Goal: Communication & Community: Share content

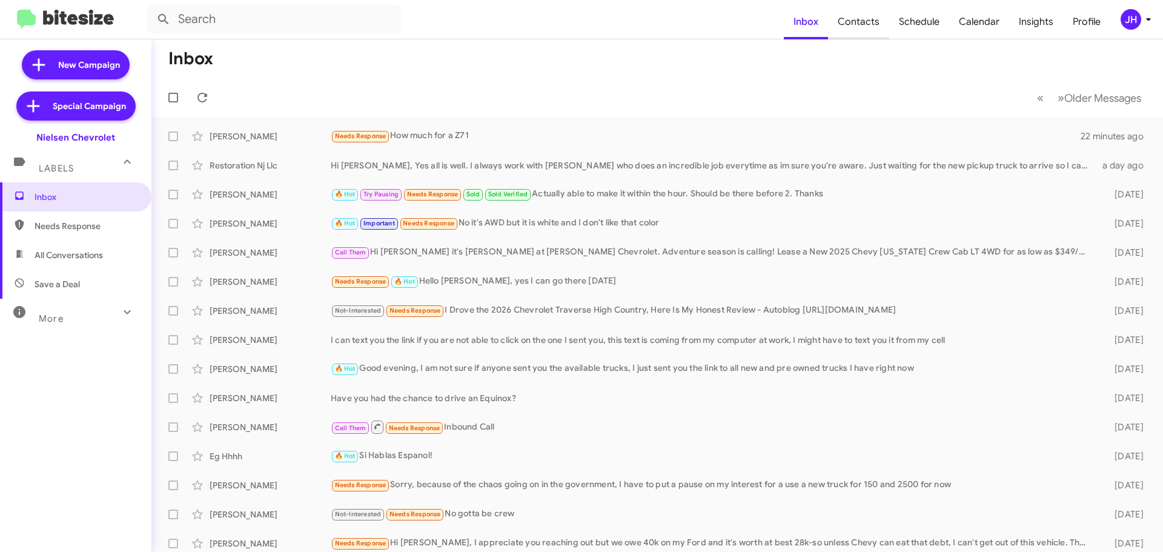
click at [869, 24] on span "Contacts" at bounding box center [858, 21] width 61 height 35
type input "in:groups"
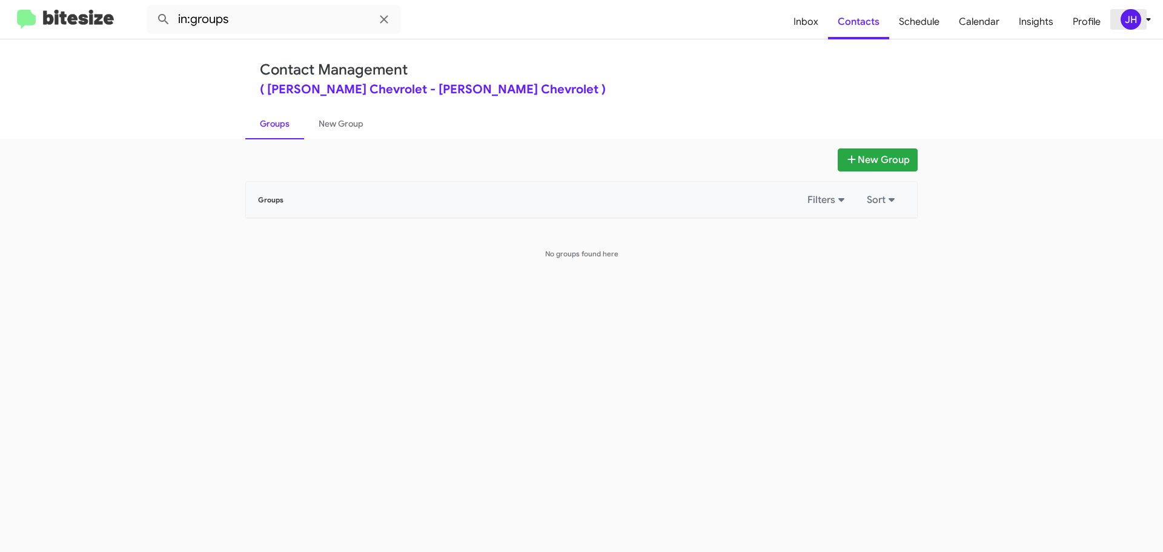
click at [1128, 26] on div "JH" at bounding box center [1130, 19] width 21 height 21
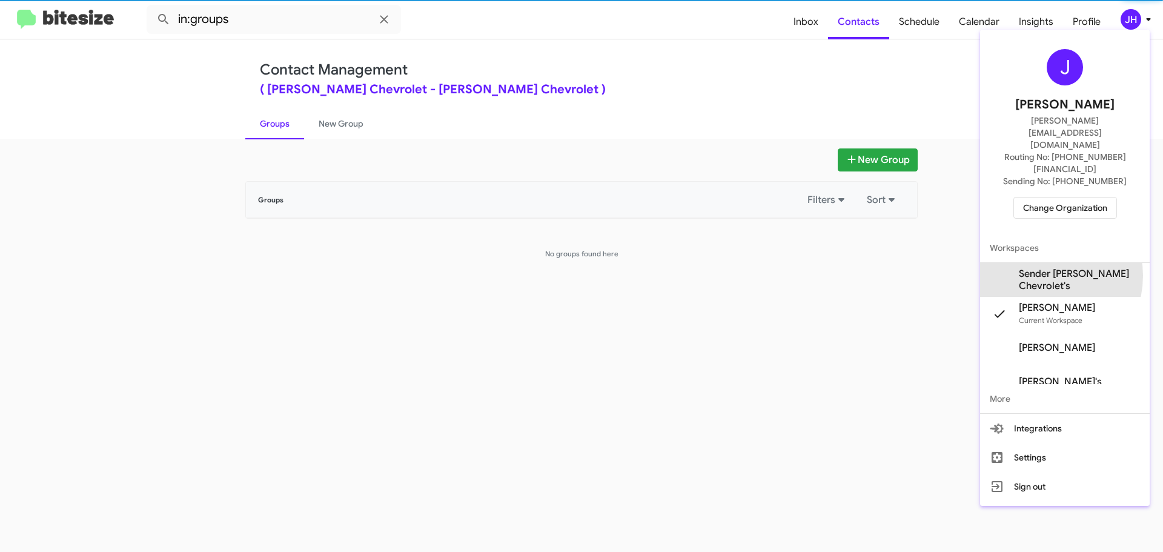
click at [1041, 268] on span "Sender Nielsen Chevrolet's" at bounding box center [1079, 280] width 121 height 24
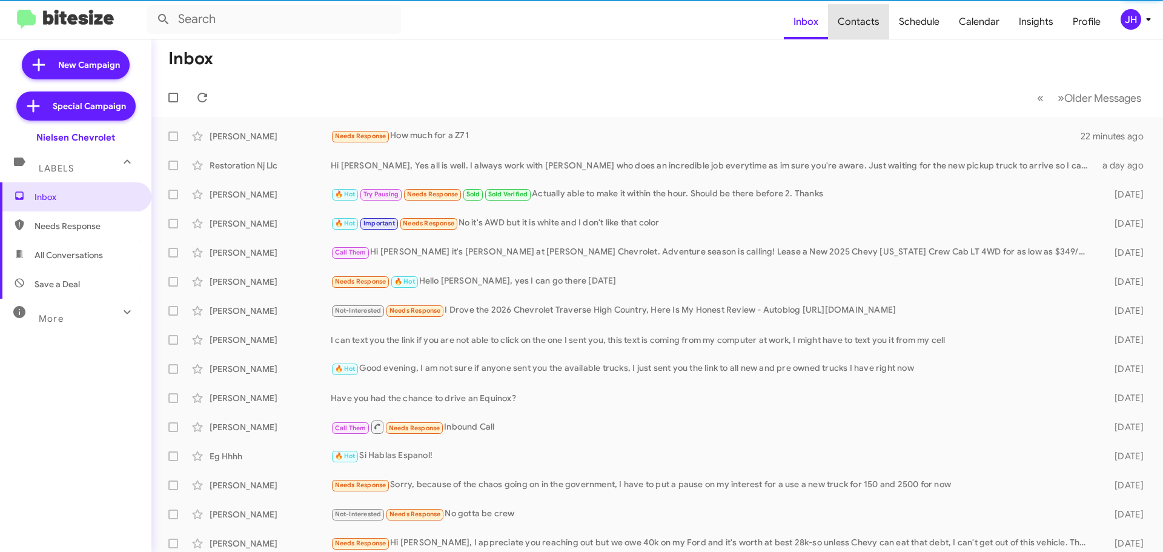
click at [865, 22] on span "Contacts" at bounding box center [858, 21] width 61 height 35
type input "in:groups"
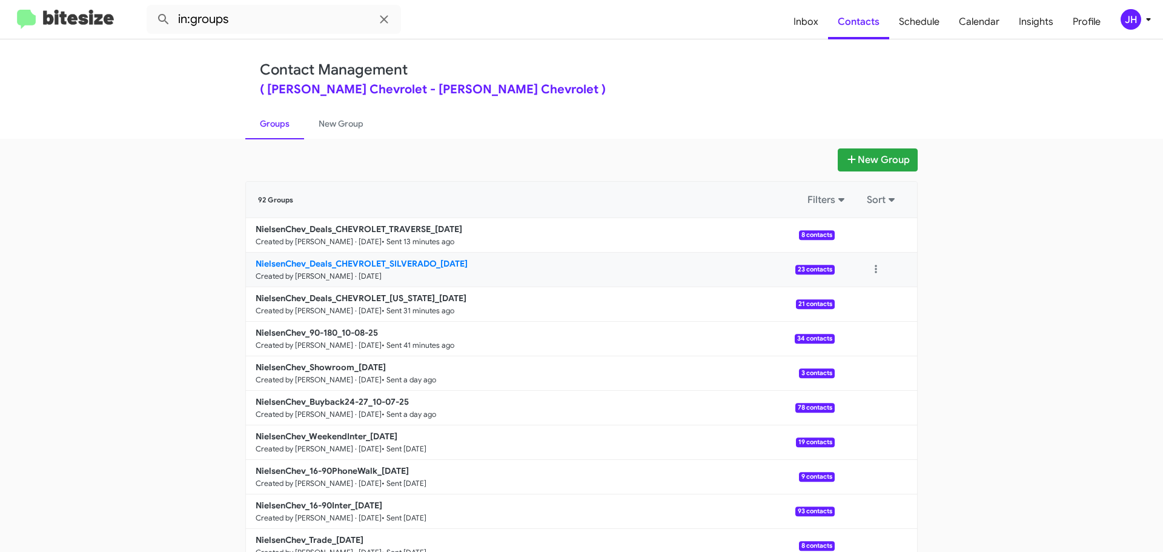
click at [526, 269] on link "NielsenChev_Deals_CHEVROLET_SILVERADO_10-08-25 Created by Nen Limbauan · Oct 8,…" at bounding box center [540, 270] width 589 height 35
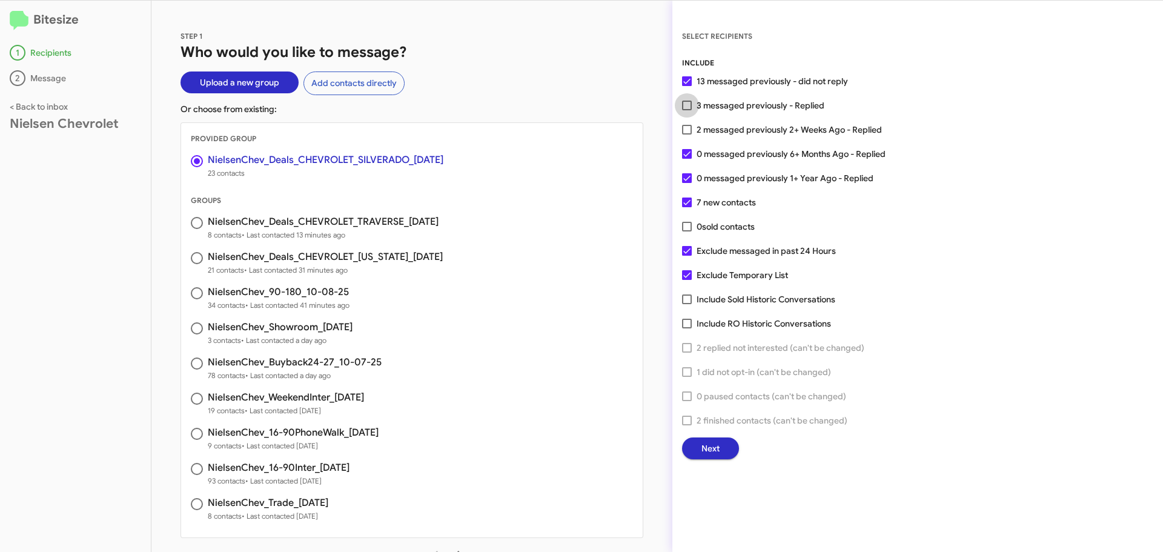
click at [685, 104] on span at bounding box center [687, 106] width 10 height 10
click at [686, 110] on input "3 messaged previously - Replied" at bounding box center [686, 110] width 1 height 1
checkbox input "true"
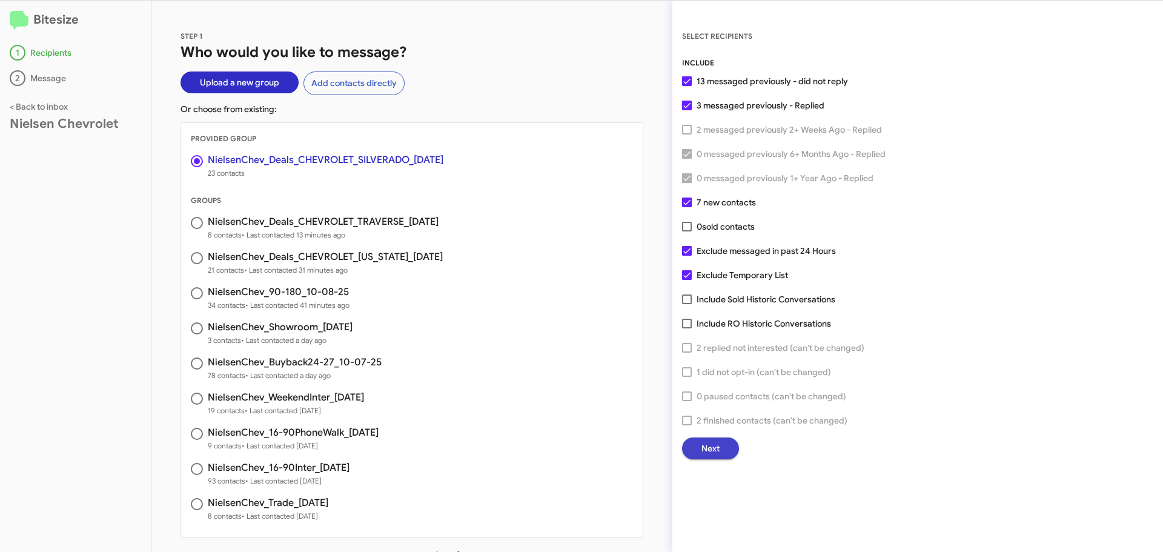
click at [698, 442] on button "Next" at bounding box center [710, 448] width 57 height 22
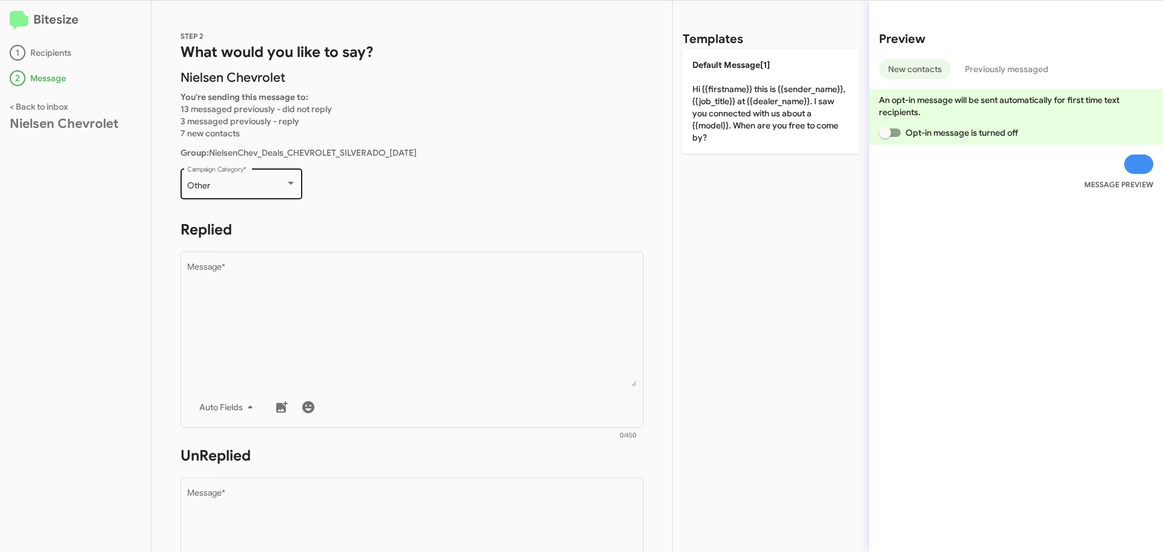
click at [260, 184] on div "Other" at bounding box center [236, 186] width 98 height 10
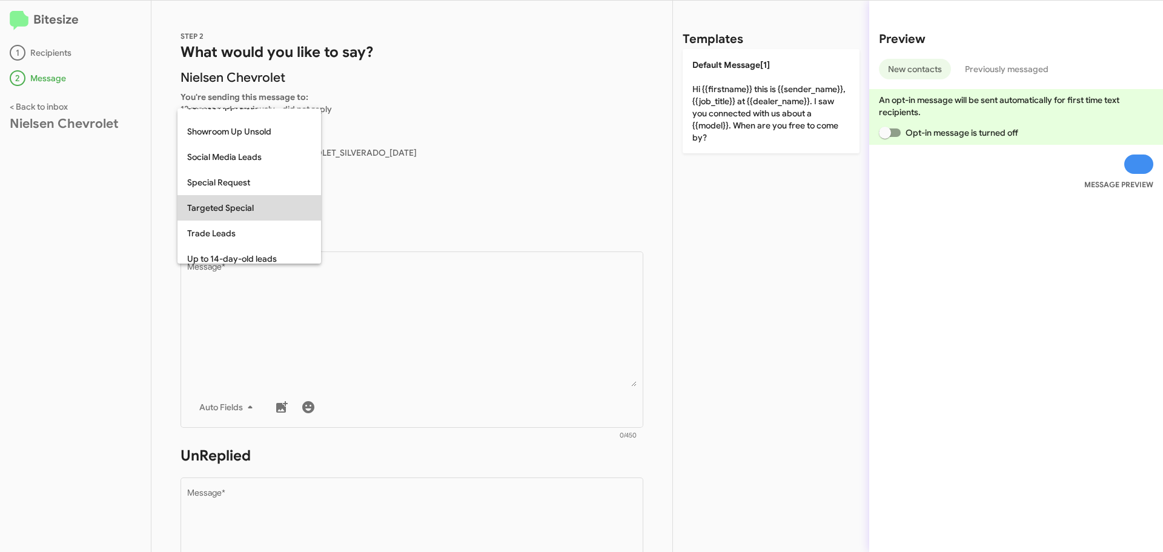
click at [245, 210] on span "Targeted Special" at bounding box center [249, 207] width 124 height 25
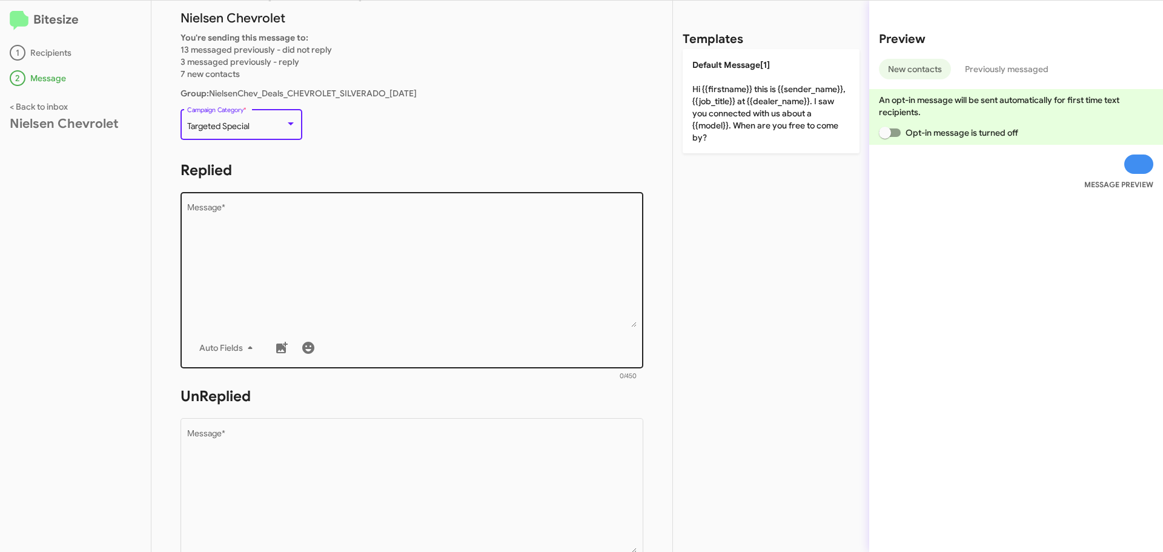
scroll to position [61, 0]
click at [239, 219] on textarea "Message *" at bounding box center [412, 264] width 450 height 124
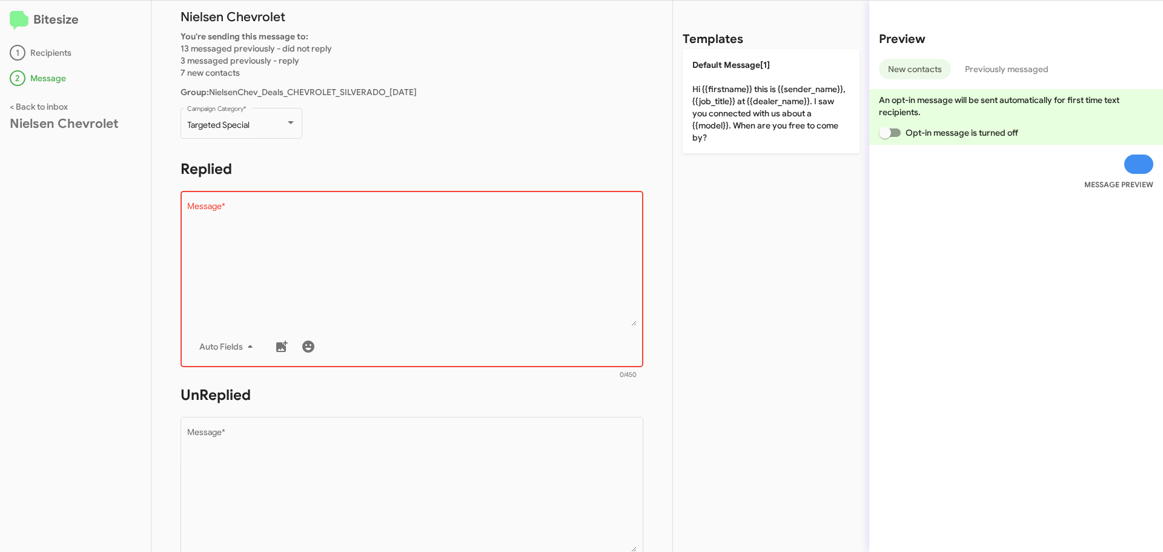
click at [272, 260] on textarea "Message *" at bounding box center [412, 264] width 450 height 124
paste textarea ""Hi {{firstname}} it's {{sender_name}} at {{dealer_name}}. Adventure season is …"
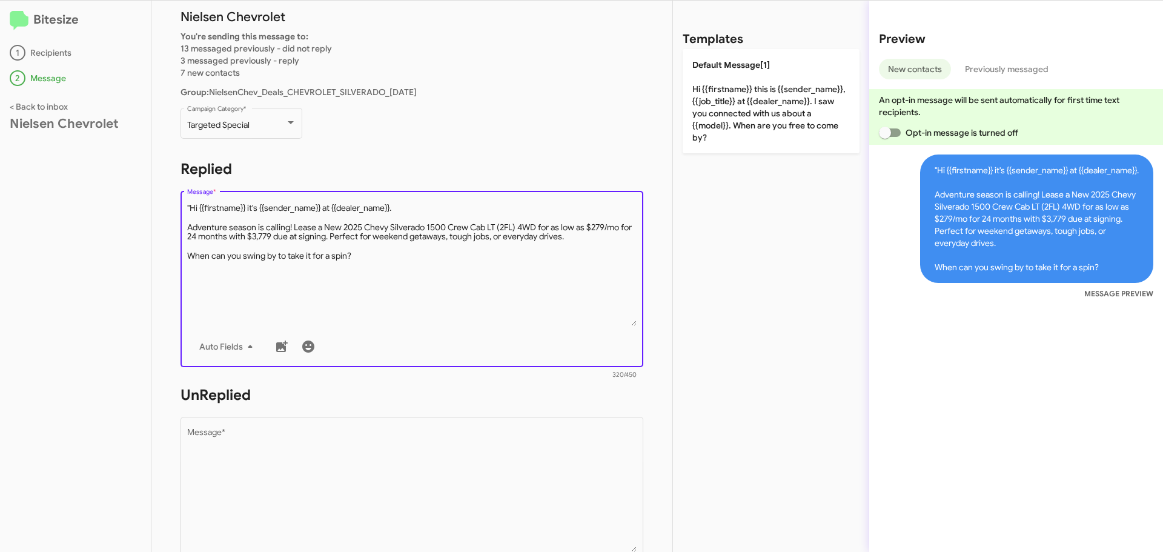
click at [189, 205] on textarea "Message *" at bounding box center [412, 264] width 450 height 124
drag, startPoint x: 517, startPoint y: 227, endPoint x: 498, endPoint y: 229, distance: 18.9
click at [498, 229] on textarea "Message *" at bounding box center [412, 264] width 450 height 124
type textarea "Hi {{firstname}} it's {{sender_name}} at {{dealer_name}}. Adventure season is c…"
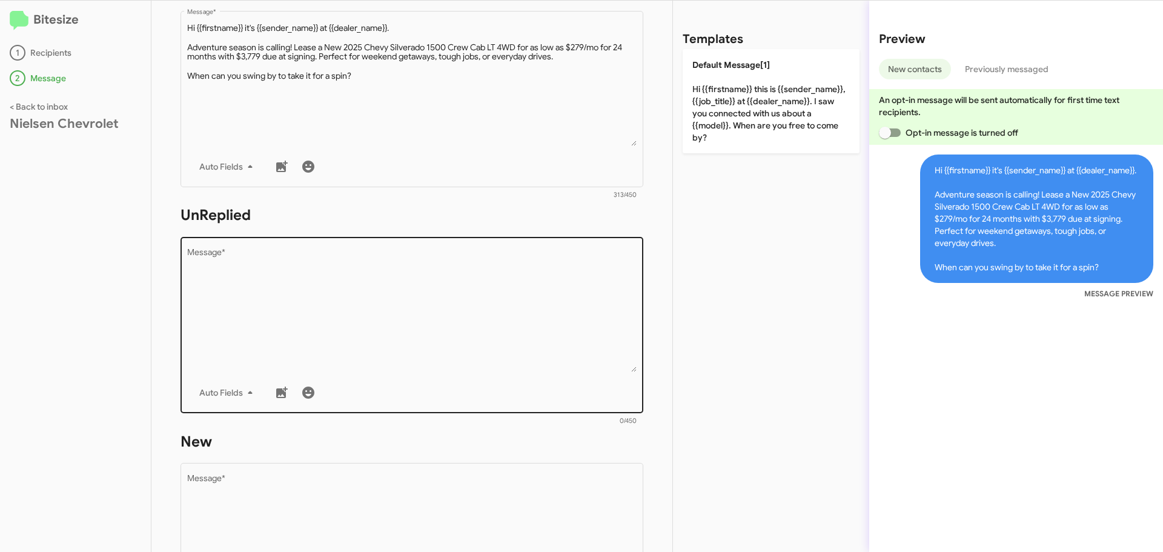
scroll to position [303, 0]
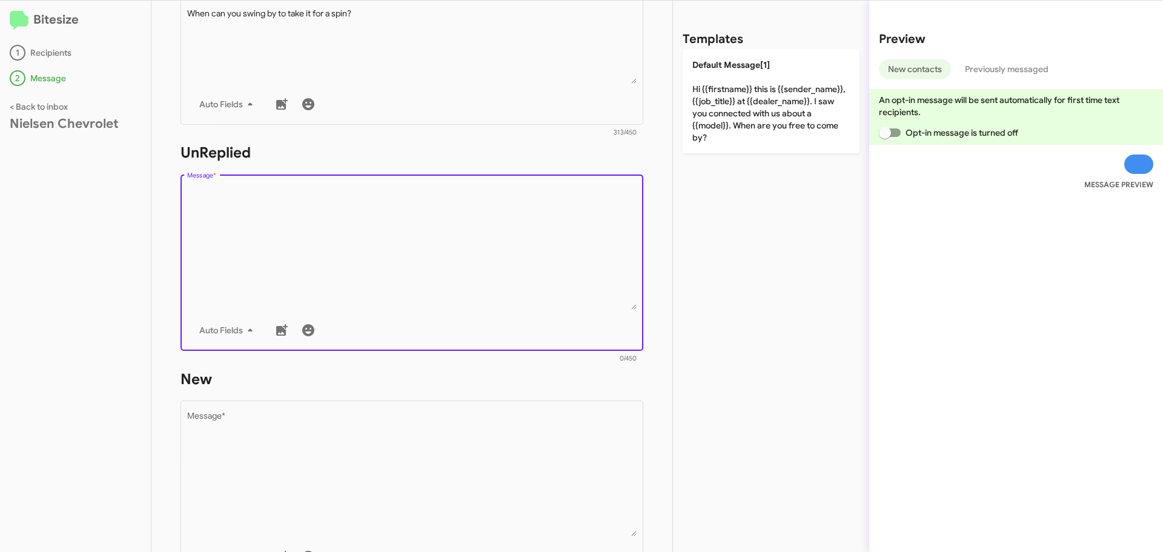
click at [306, 193] on textarea "Message *" at bounding box center [412, 248] width 450 height 124
paste textarea ""Hi {{firstname}} it's {{sender_name}}, {{job_title}} at {{dealer_name}}. Adven…"
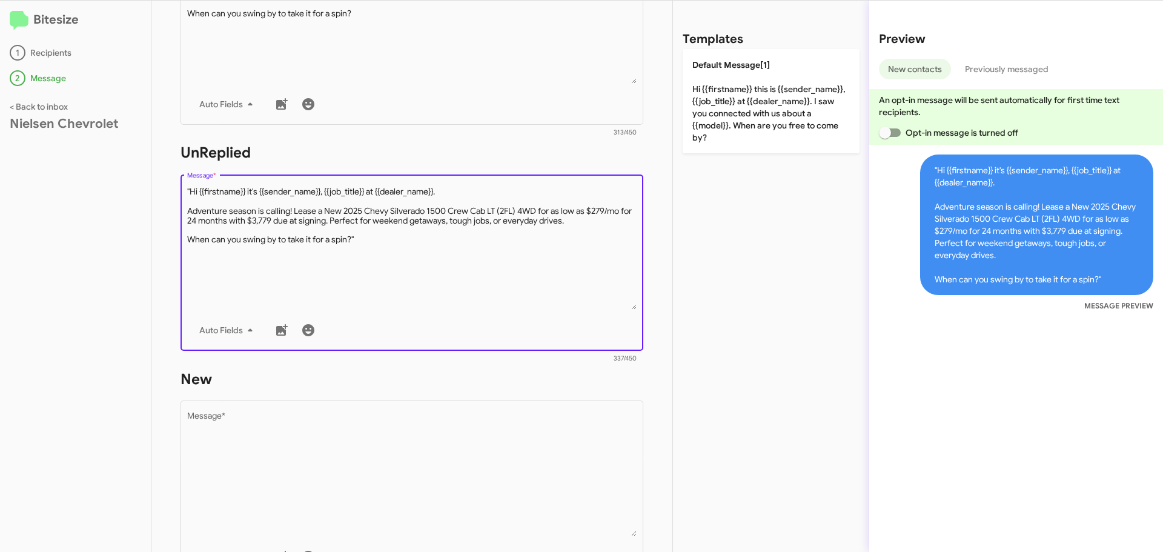
click at [192, 190] on textarea "Message *" at bounding box center [412, 248] width 450 height 124
click at [380, 243] on textarea "Message *" at bounding box center [412, 248] width 450 height 124
drag, startPoint x: 517, startPoint y: 209, endPoint x: 500, endPoint y: 210, distance: 17.0
click at [500, 210] on textarea "Message *" at bounding box center [412, 248] width 450 height 124
drag, startPoint x: 375, startPoint y: 240, endPoint x: 154, endPoint y: 187, distance: 227.2
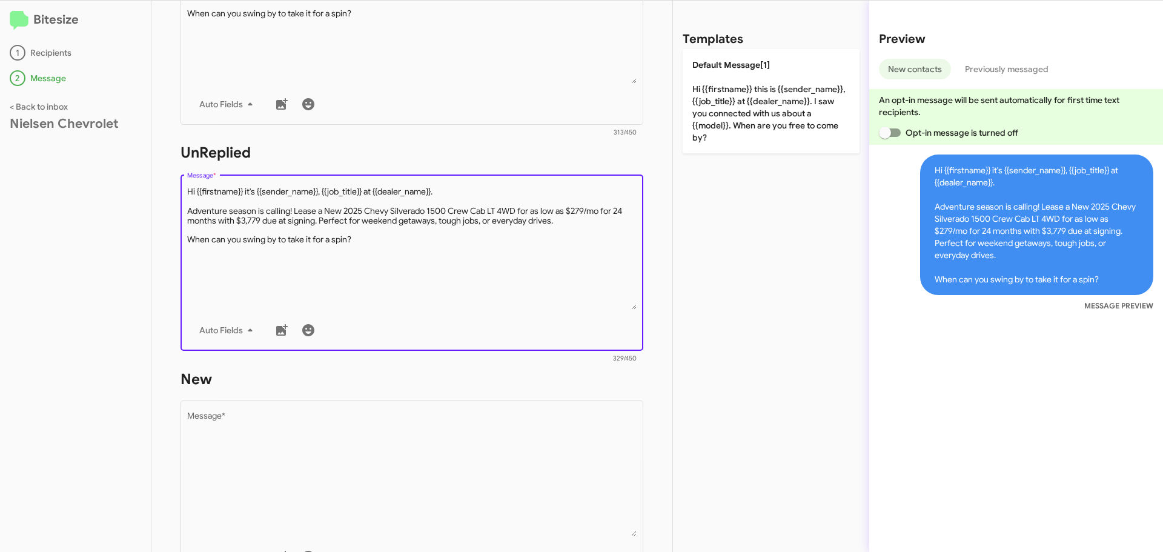
click at [154, 187] on div "STEP 2 What would you like to say? Nielsen Chevrolet You're sending this messag…" at bounding box center [411, 276] width 521 height 551
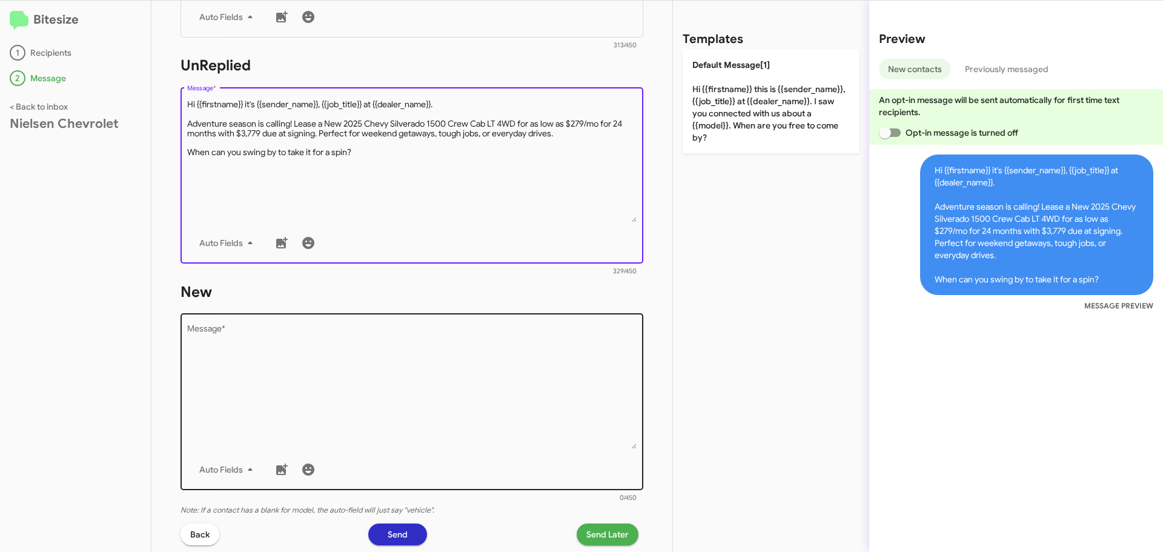
scroll to position [424, 0]
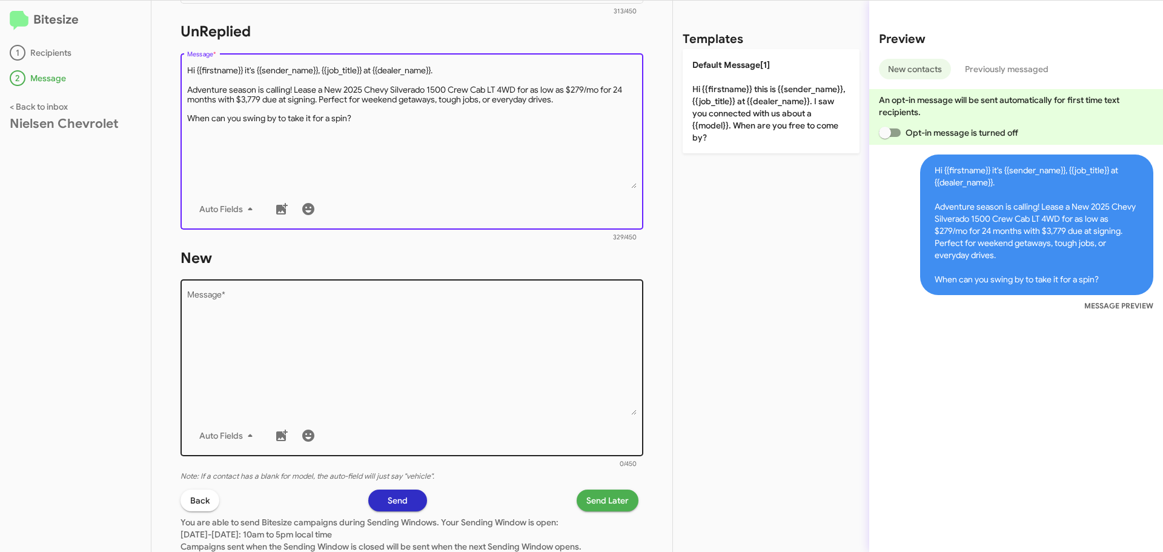
type textarea "Hi {{firstname}} it's {{sender_name}}, {{job_title}} at {{dealer_name}}. Advent…"
click at [325, 300] on textarea "Message *" at bounding box center [412, 353] width 450 height 124
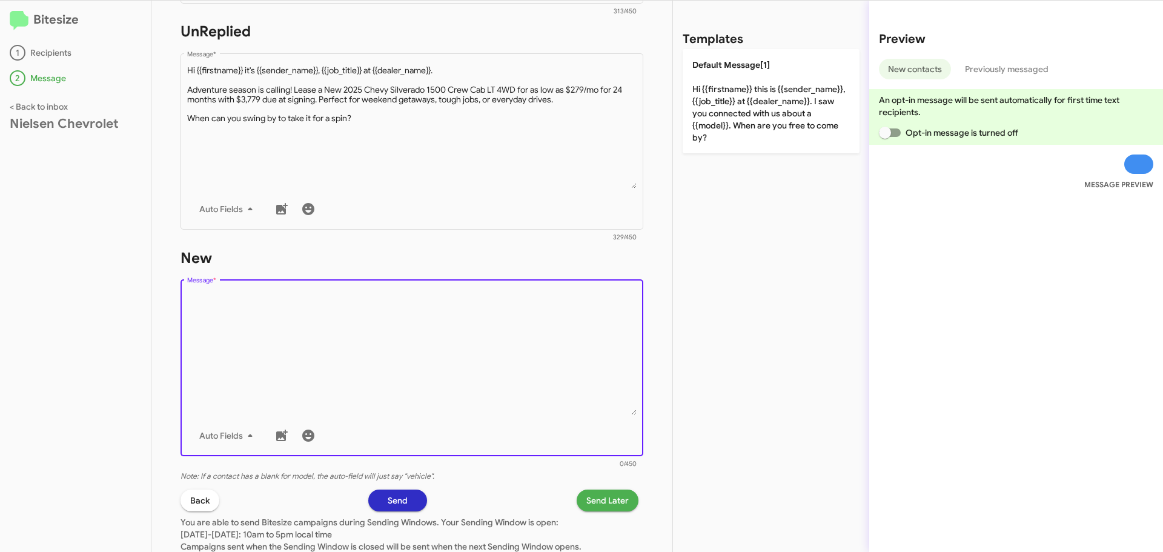
paste textarea "Hi {{firstname}} it's {{sender_name}}, {{job_title}} at {{dealer_name}}. Advent…"
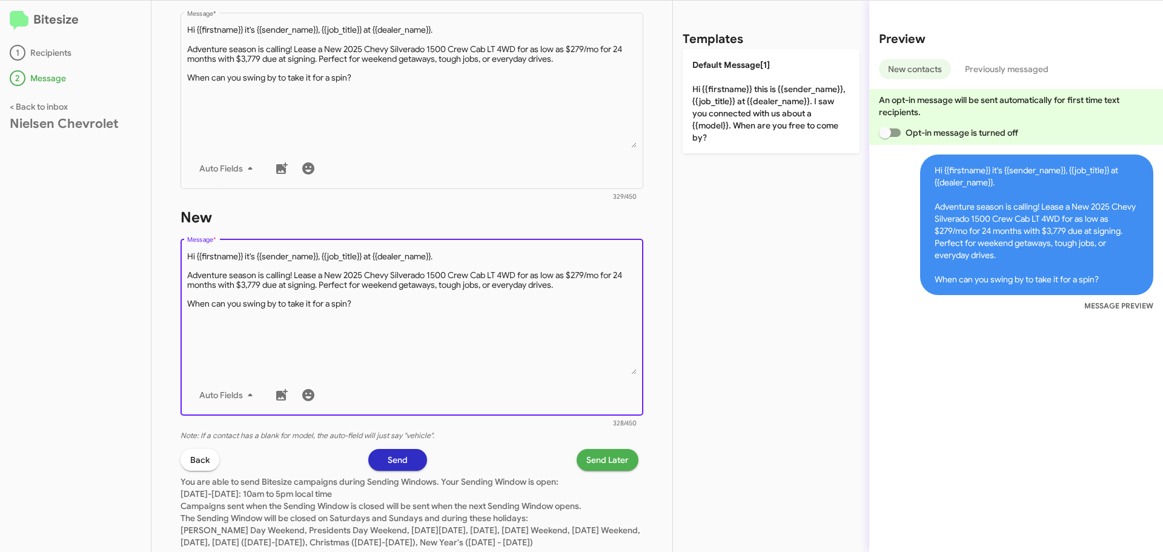
scroll to position [484, 0]
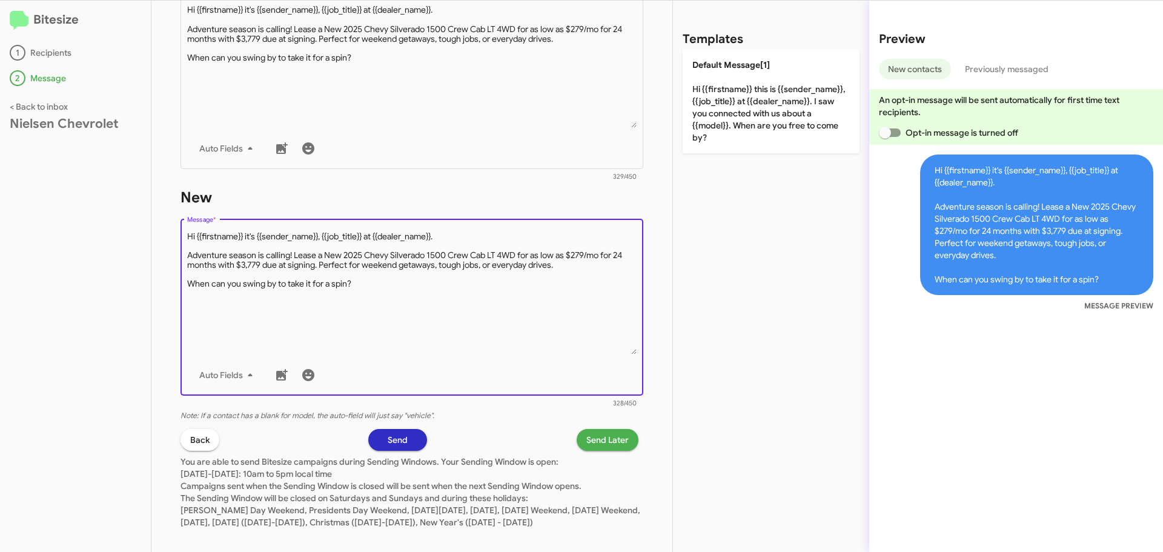
type textarea "Hi {{firstname}} it's {{sender_name}}, {{job_title}} at {{dealer_name}}. Advent…"
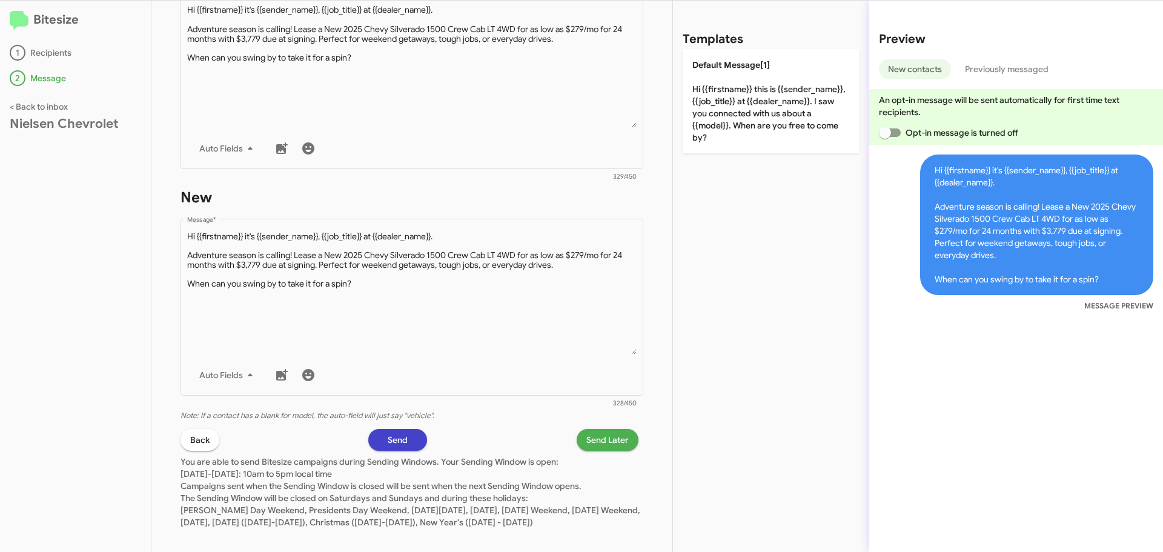
click at [411, 433] on button "Send" at bounding box center [397, 440] width 59 height 22
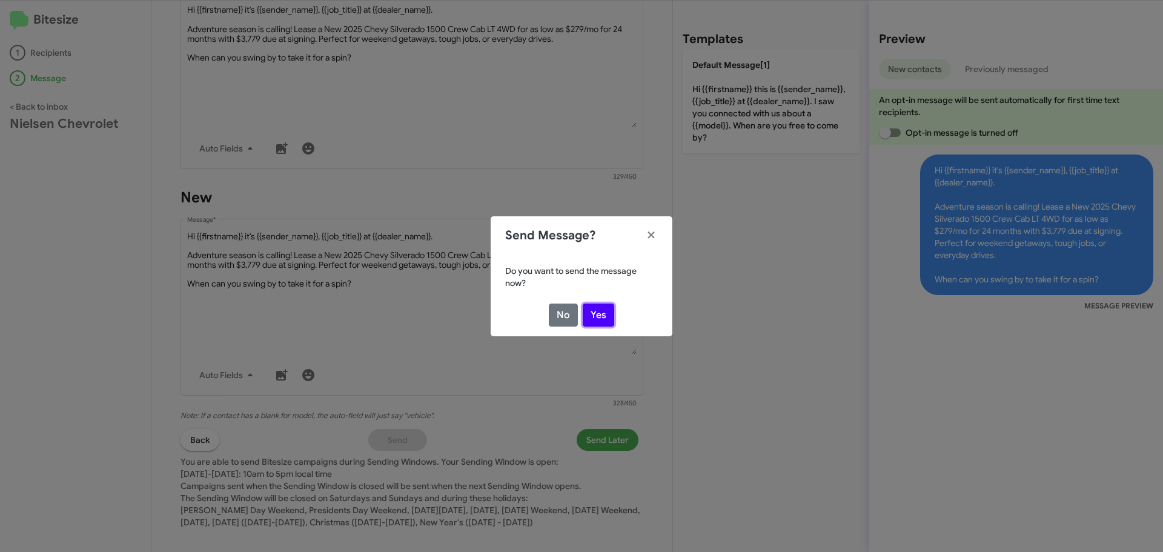
click at [607, 312] on button "Yes" at bounding box center [598, 314] width 31 height 23
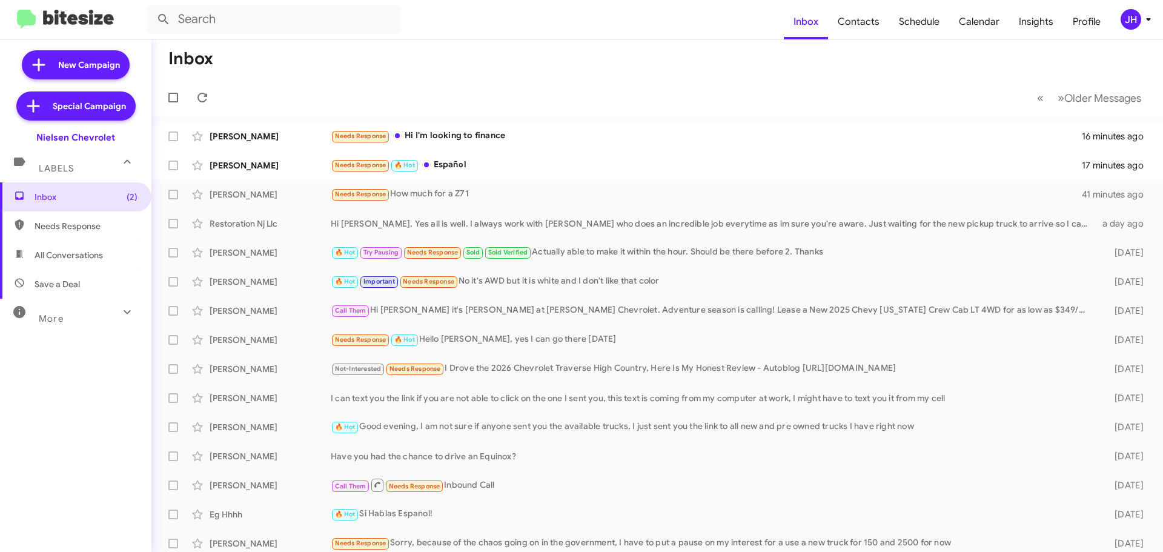
click at [1135, 19] on div "JH" at bounding box center [1130, 19] width 21 height 21
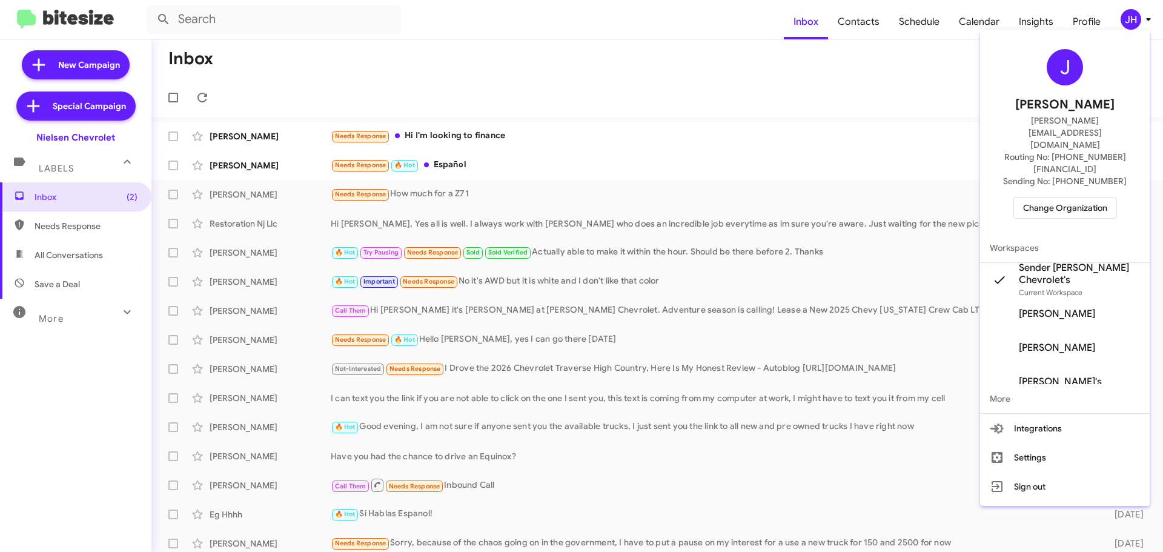
click at [1079, 197] on span "Change Organization" at bounding box center [1065, 207] width 84 height 21
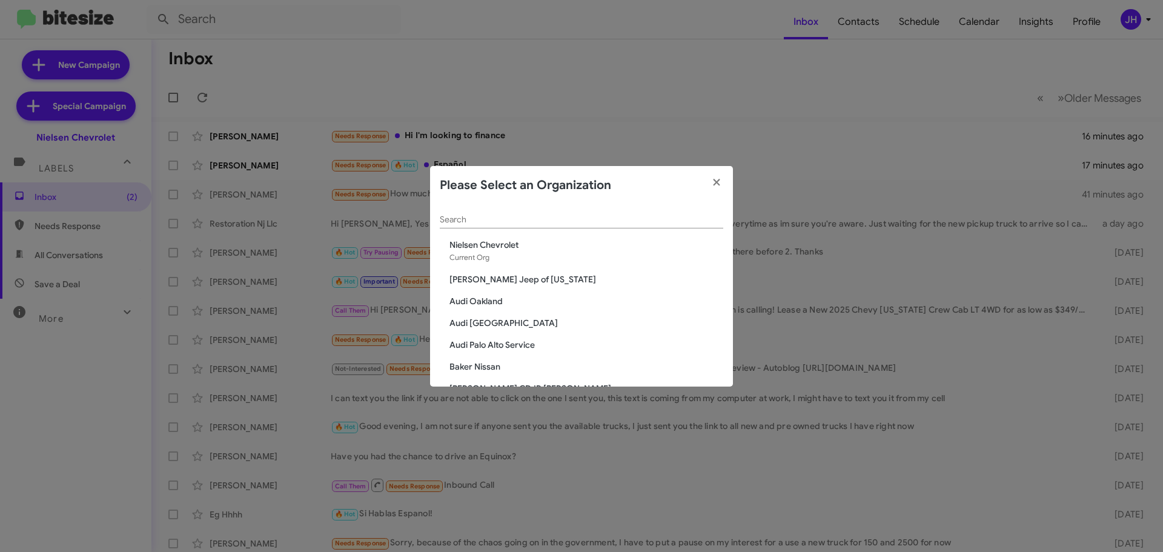
click at [487, 225] on div "Search" at bounding box center [581, 217] width 283 height 24
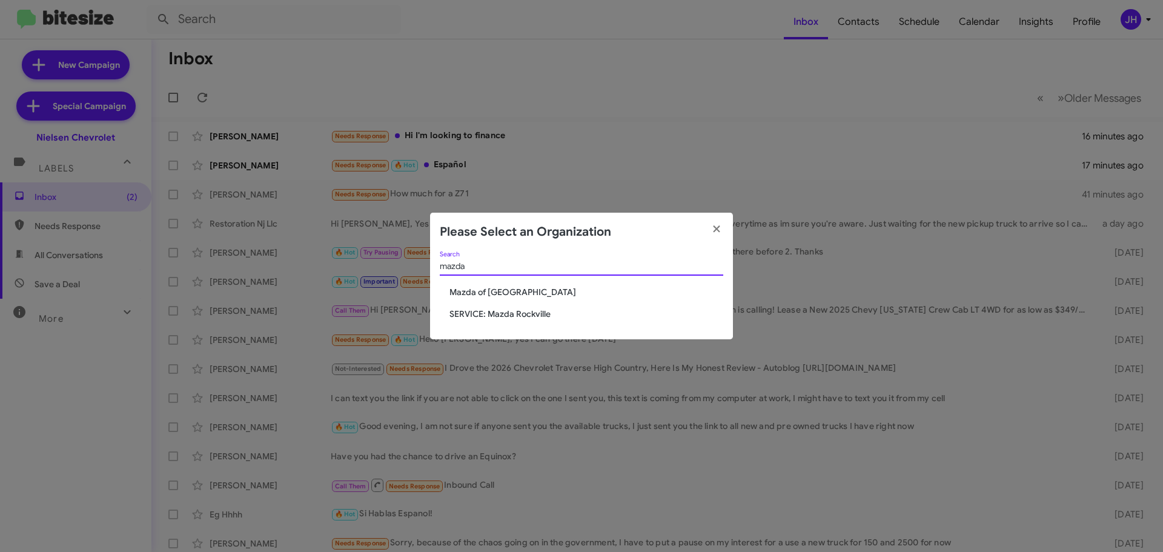
type input "mazda"
click at [498, 318] on span "SERVICE: Mazda Rockville" at bounding box center [586, 314] width 274 height 12
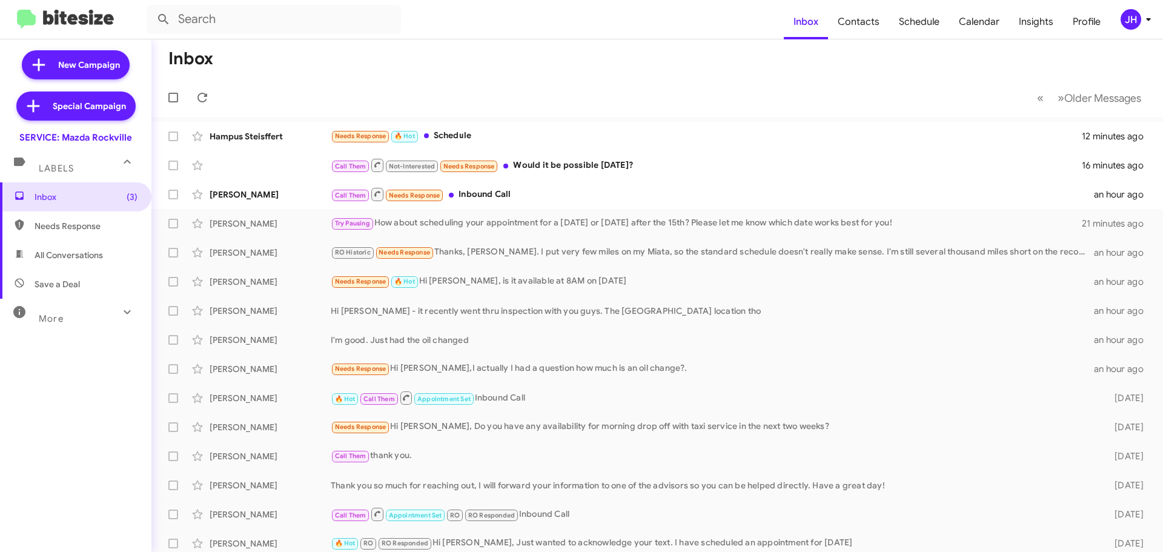
click at [1131, 19] on div "JH" at bounding box center [1130, 19] width 21 height 21
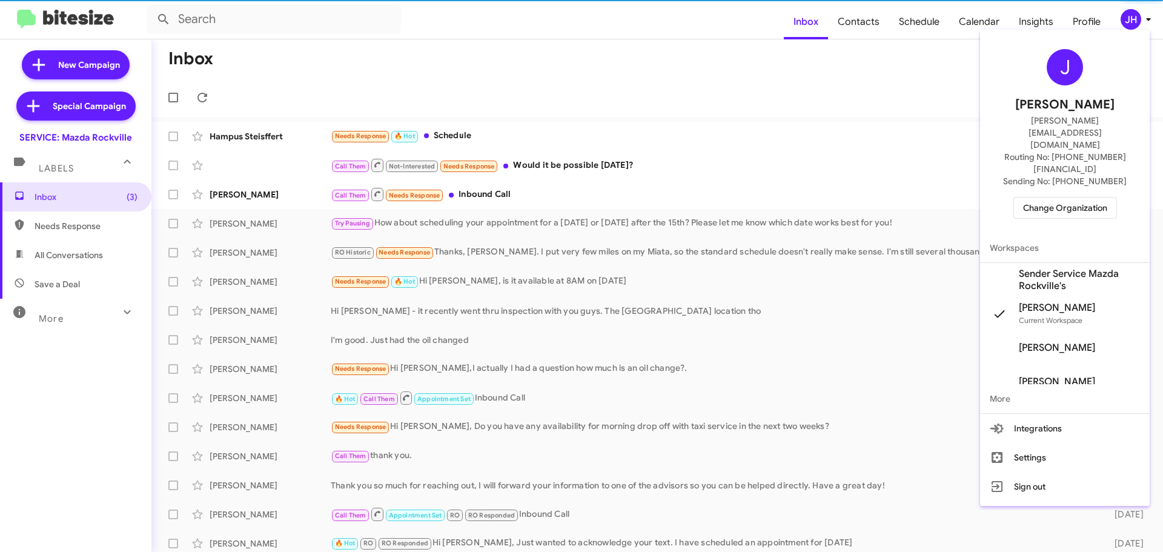
click at [1068, 268] on span "Sender Service Mazda Rockville's" at bounding box center [1079, 280] width 121 height 24
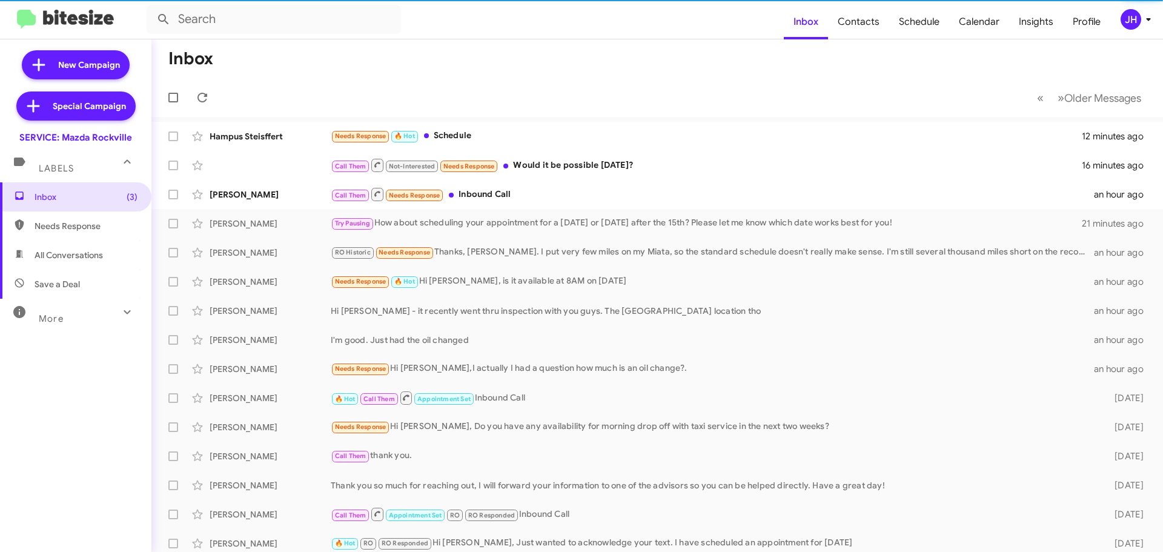
click at [863, 27] on span "Contacts" at bounding box center [858, 21] width 61 height 35
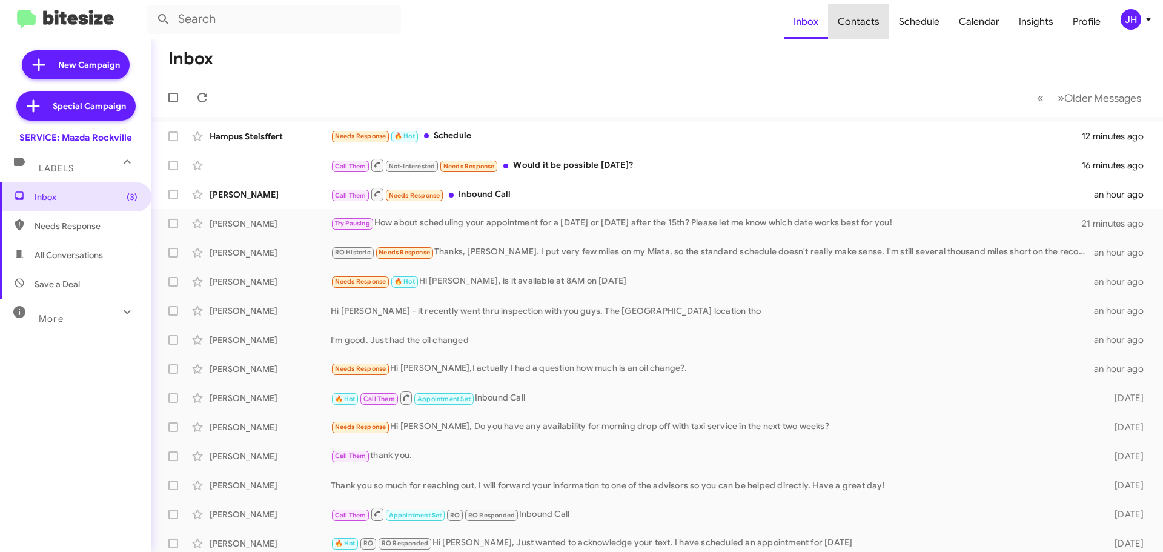
type input "in:groups"
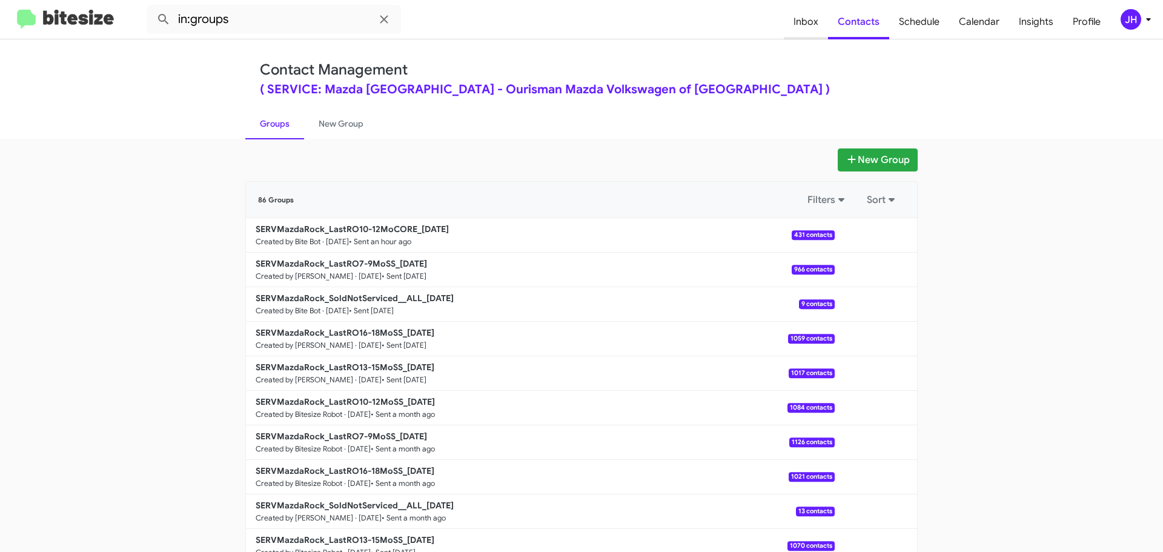
click at [813, 22] on span "Inbox" at bounding box center [806, 21] width 44 height 35
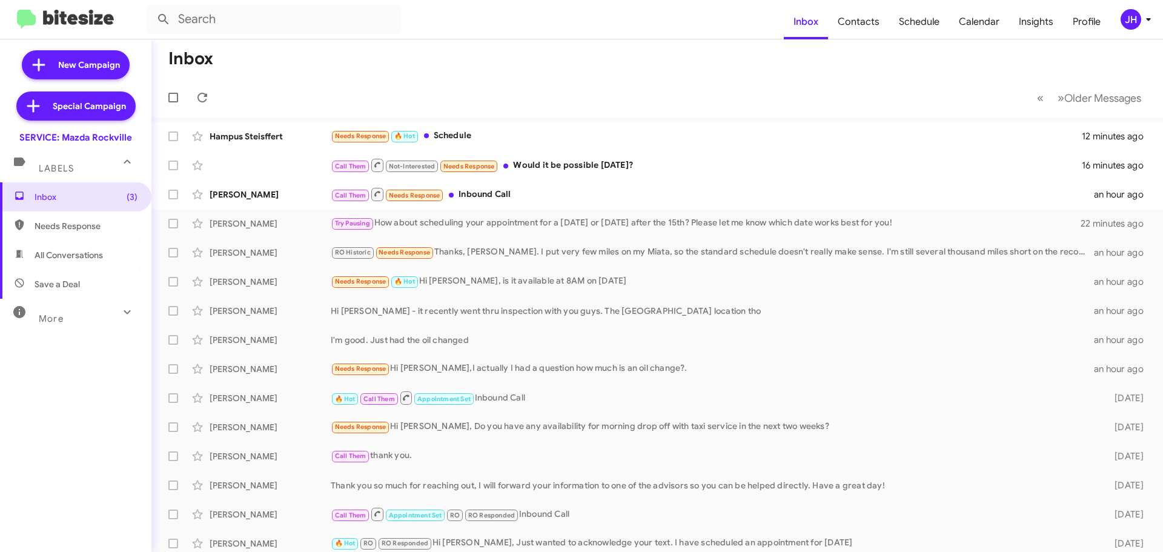
click at [42, 251] on span "All Conversations" at bounding box center [69, 255] width 68 height 12
type input "in:all-conversations"
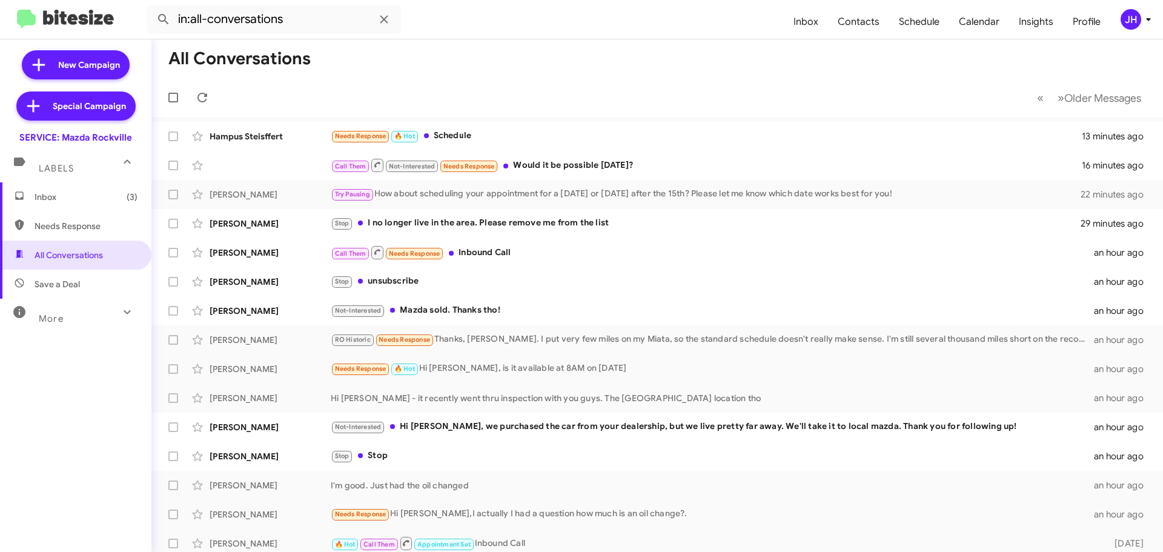
click at [90, 205] on span "Inbox (3)" at bounding box center [75, 196] width 151 height 29
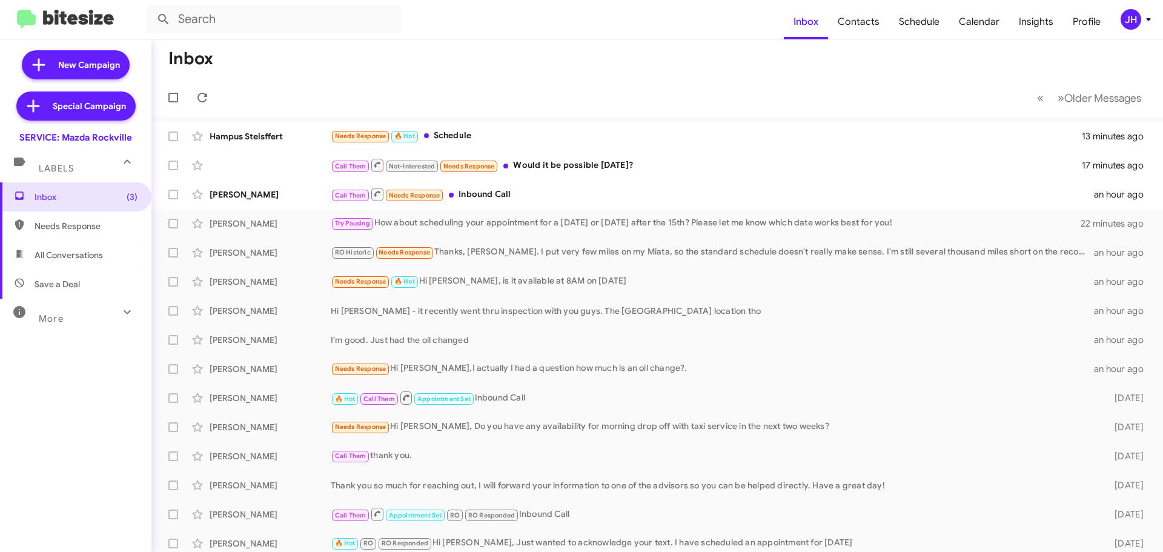
click at [1115, 27] on button "JH" at bounding box center [1129, 19] width 39 height 21
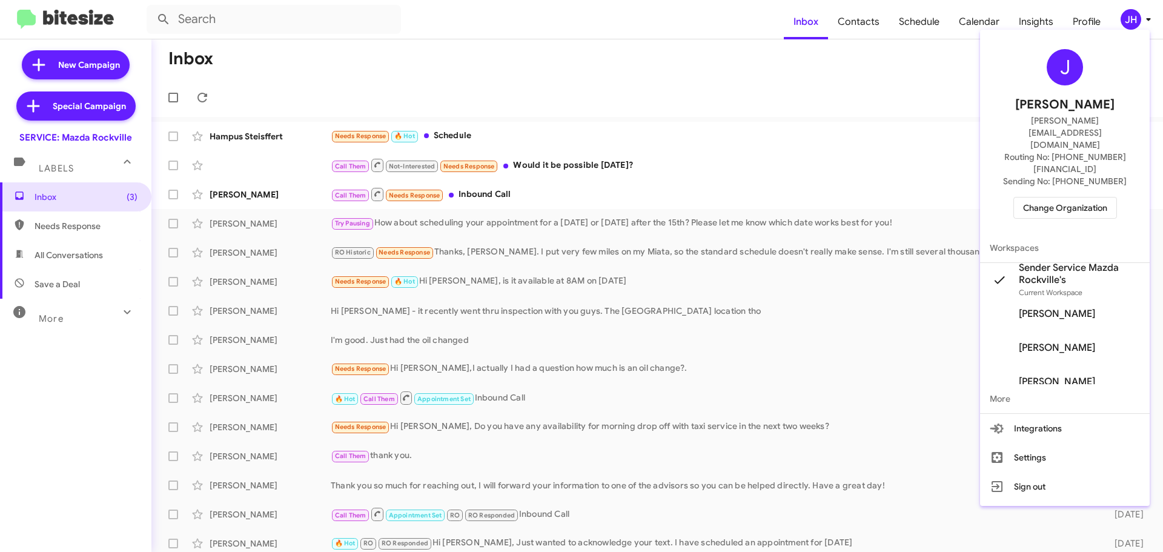
click at [1066, 197] on span "Change Organization" at bounding box center [1065, 207] width 84 height 21
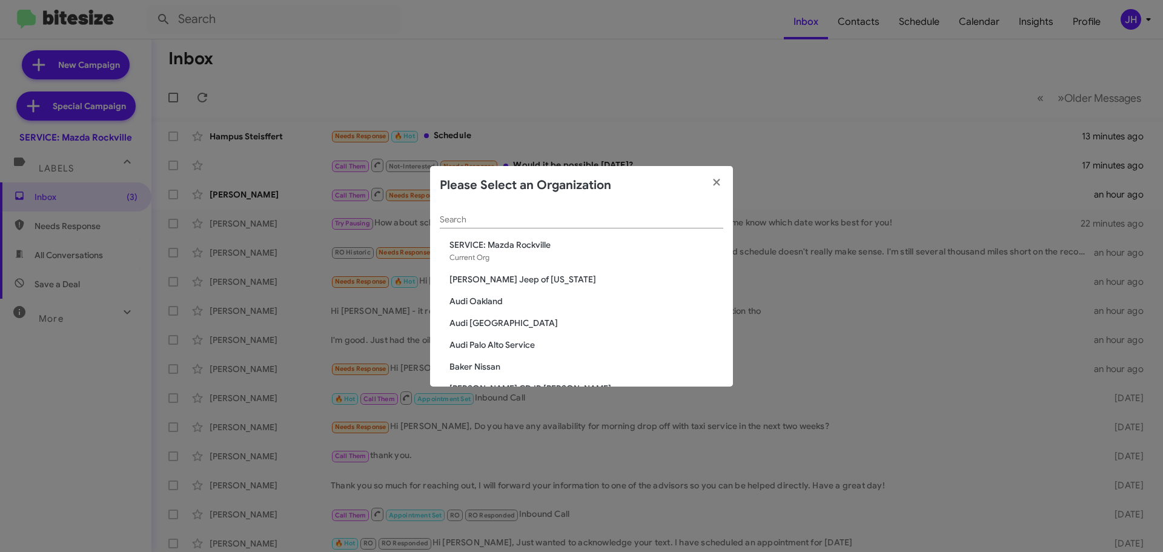
click at [543, 216] on input "Search" at bounding box center [581, 220] width 283 height 10
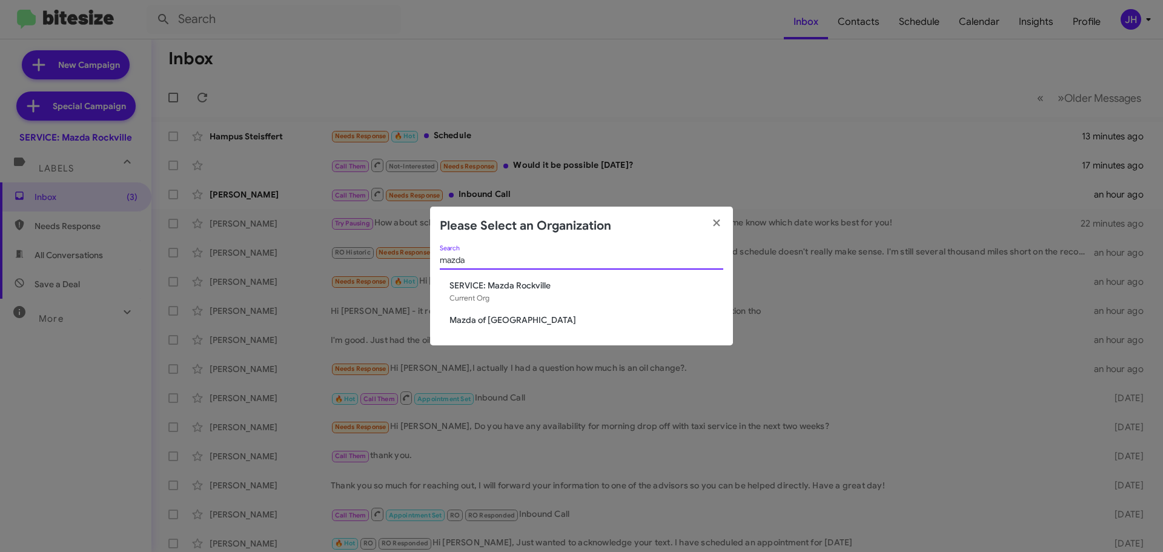
type input "mazda"
click at [506, 320] on span "Mazda of Rockville" at bounding box center [586, 320] width 274 height 12
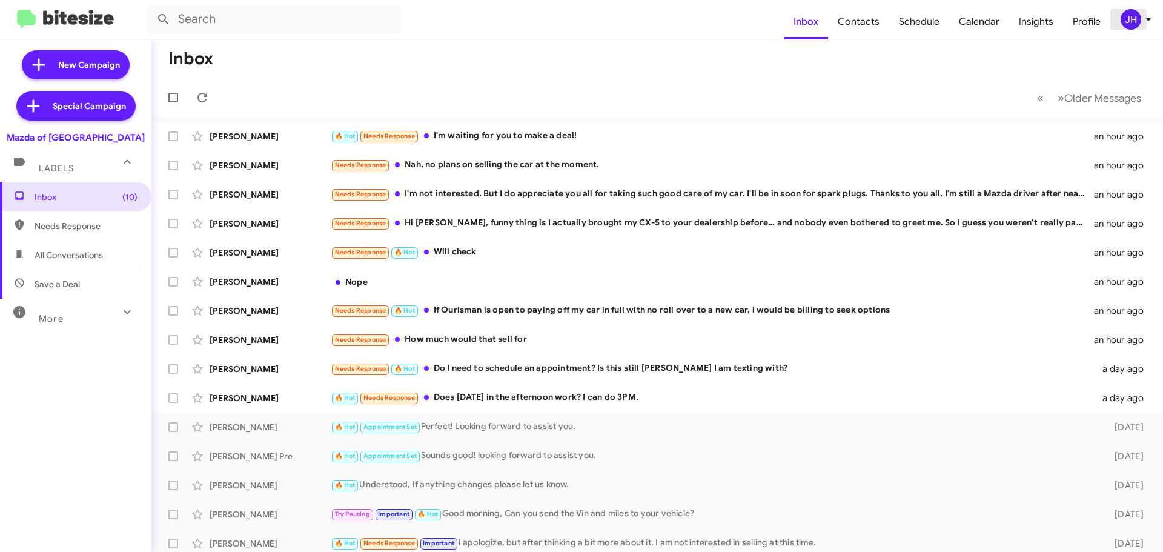
click at [1132, 24] on div "JH" at bounding box center [1130, 19] width 21 height 21
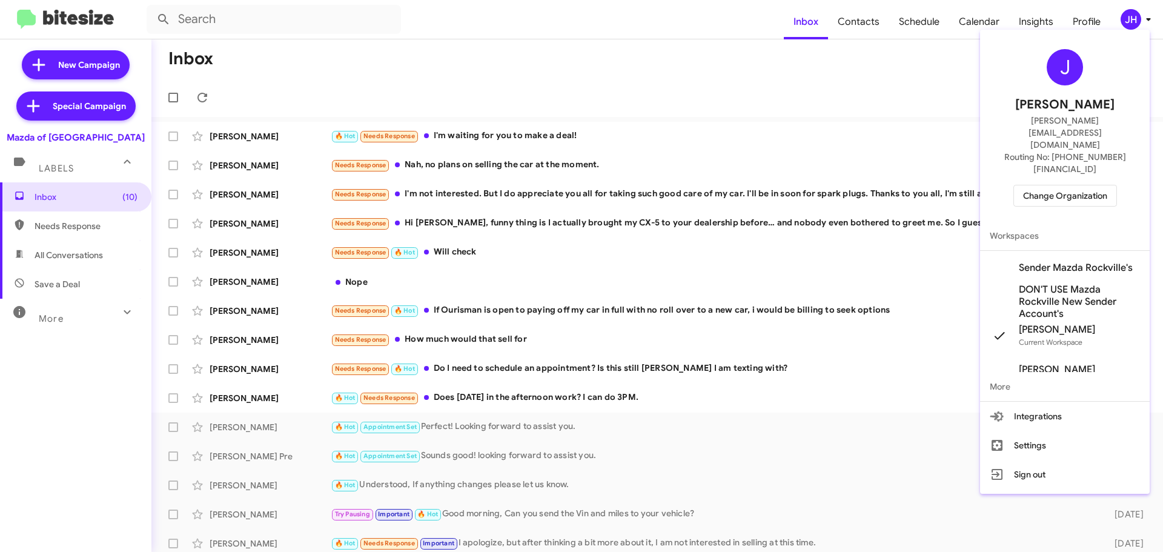
click at [1058, 262] on span "Sender Mazda Rockville's" at bounding box center [1076, 268] width 114 height 12
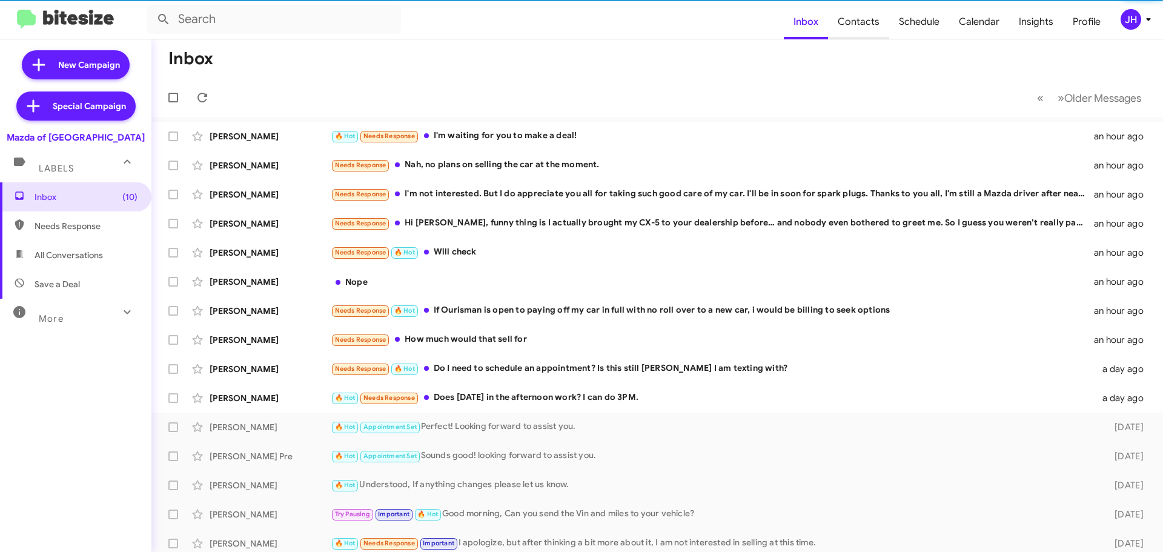
click at [871, 25] on span "Contacts" at bounding box center [858, 21] width 61 height 35
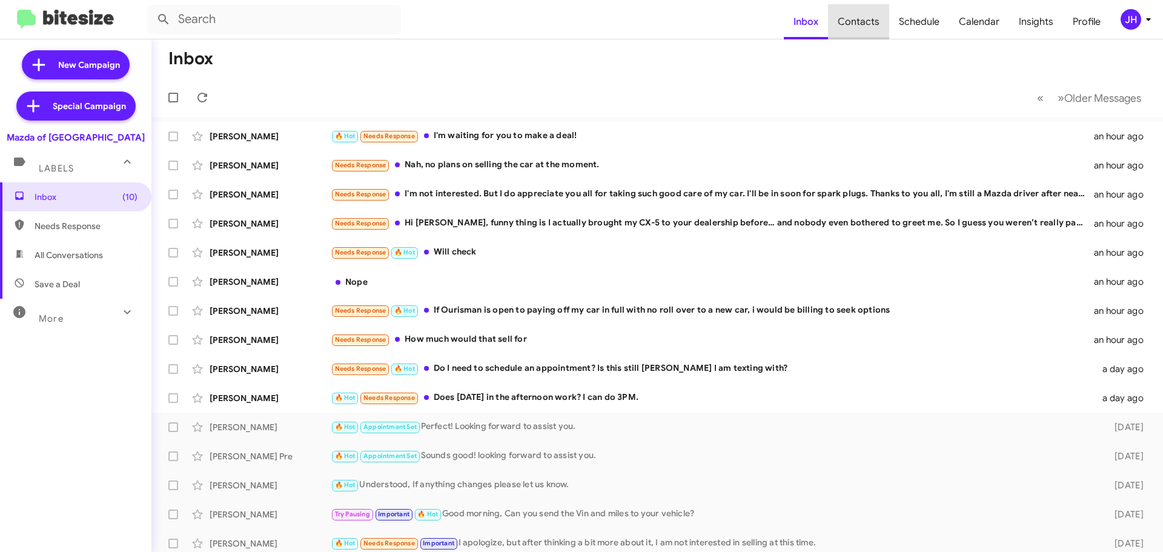
type input "in:groups"
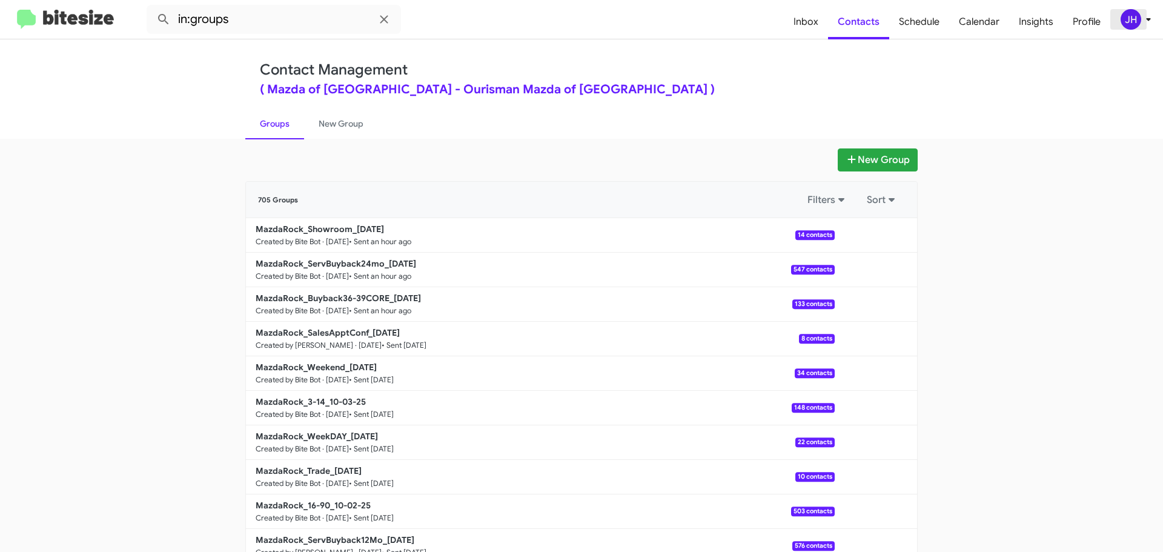
click at [1120, 19] on span "JH" at bounding box center [1138, 19] width 36 height 21
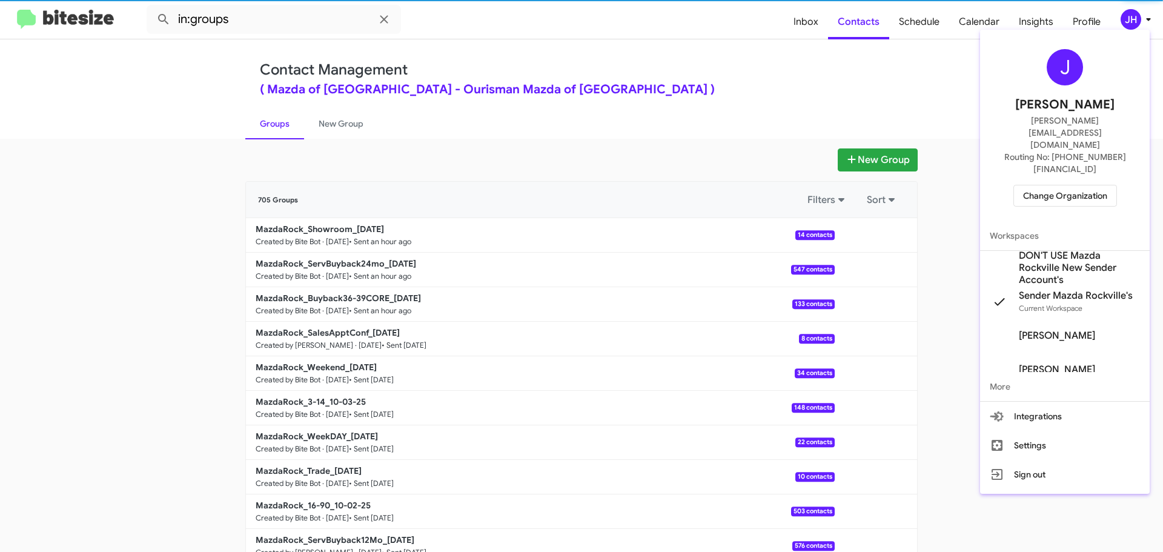
click at [1051, 185] on span "Change Organization" at bounding box center [1065, 195] width 84 height 21
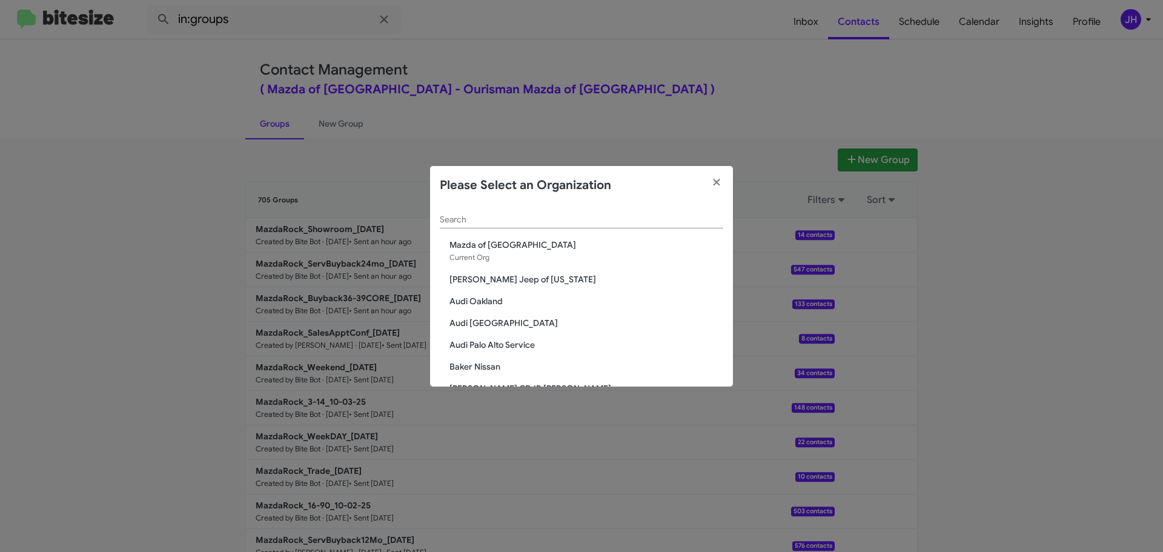
click at [462, 224] on input "Search" at bounding box center [581, 220] width 283 height 10
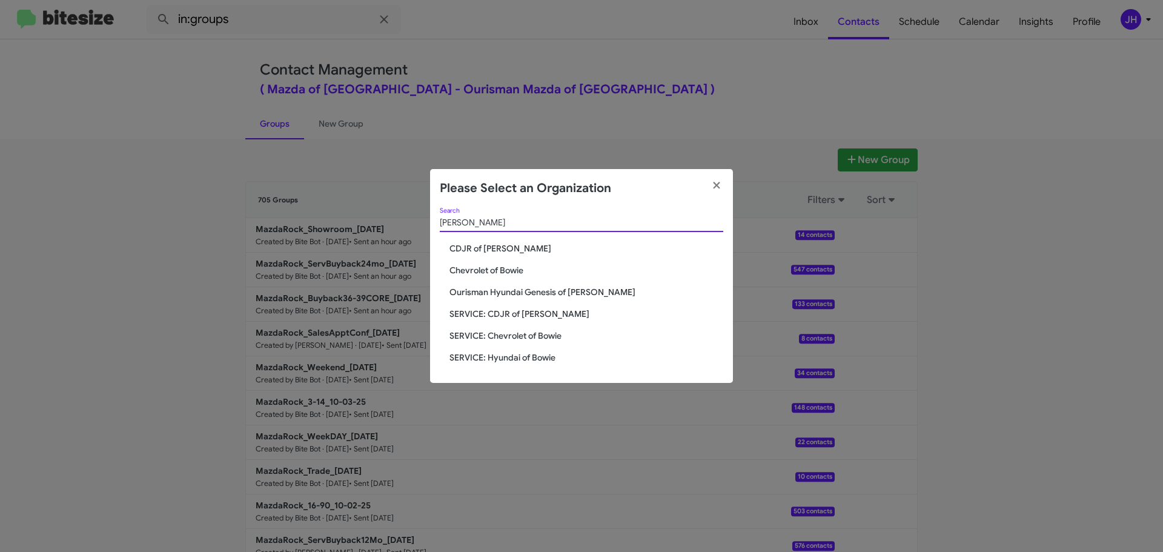
type input "[PERSON_NAME]"
click at [483, 317] on span "SERVICE: CDJR of [PERSON_NAME]" at bounding box center [586, 314] width 274 height 12
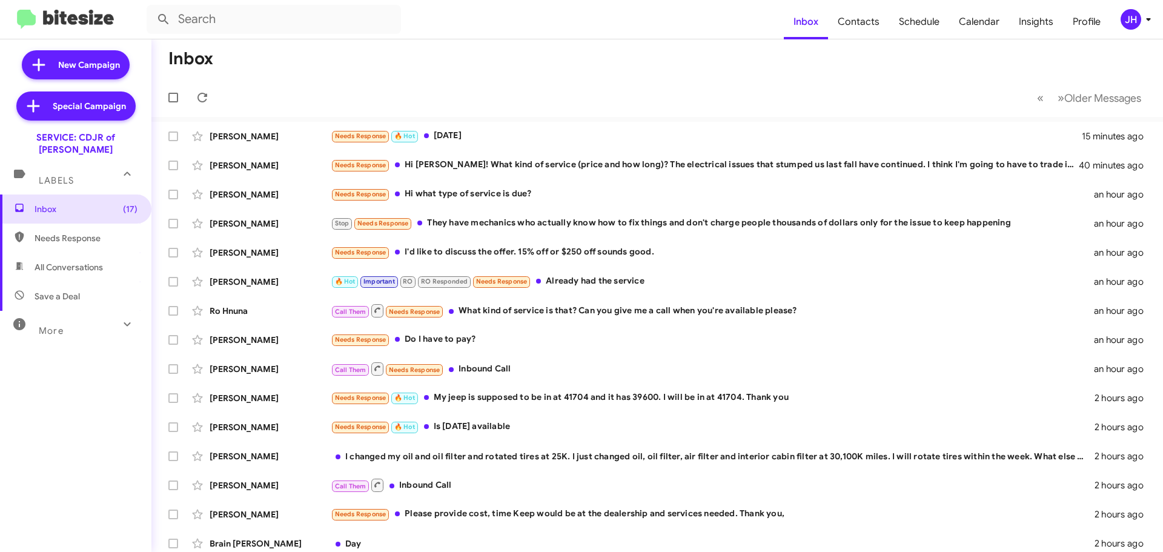
click at [102, 261] on span "All Conversations" at bounding box center [69, 267] width 68 height 12
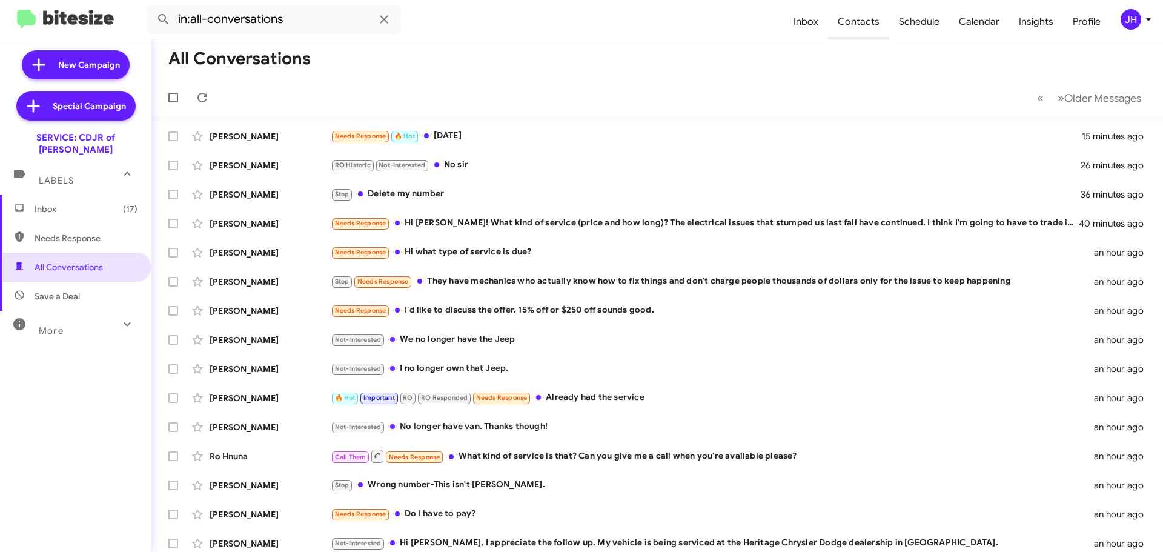
click at [846, 21] on span "Contacts" at bounding box center [858, 21] width 61 height 35
type input "in:groups"
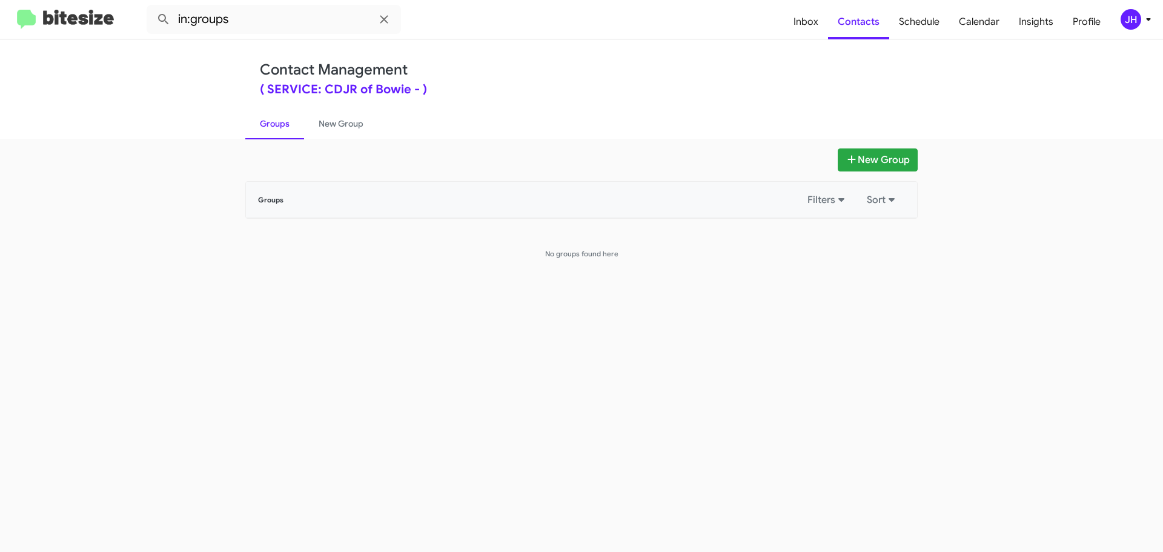
click at [1118, 18] on button "JH" at bounding box center [1129, 19] width 39 height 21
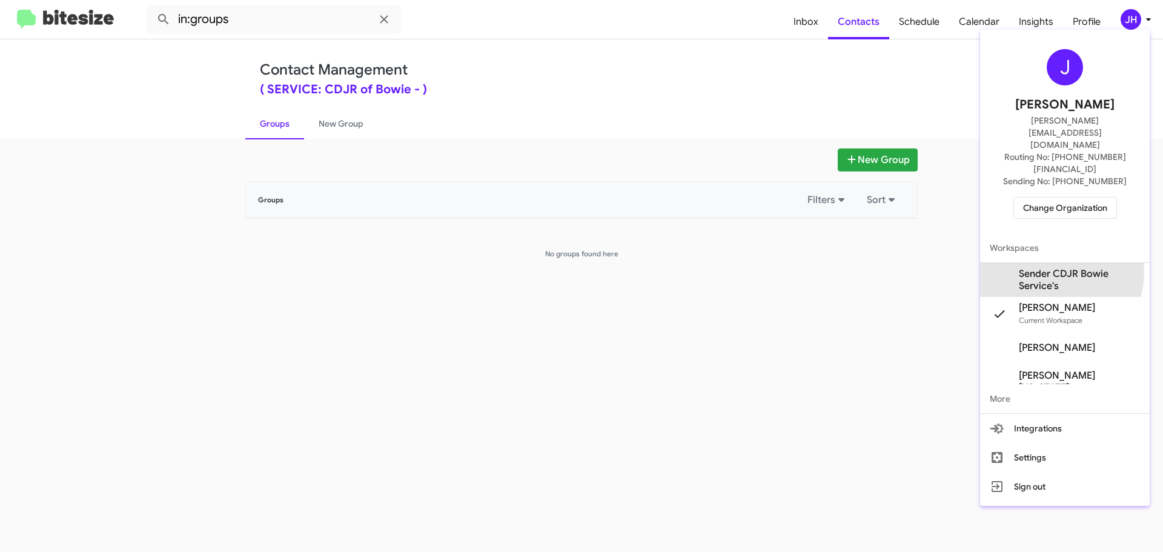
click at [1050, 268] on span "Sender CDJR Bowie Service's" at bounding box center [1079, 280] width 121 height 24
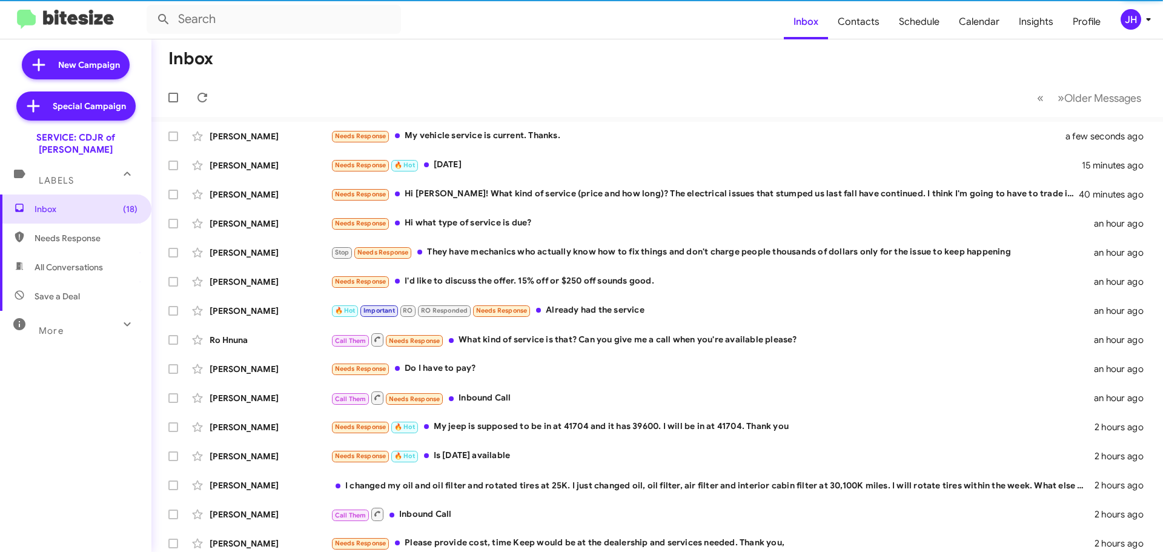
click at [858, 26] on span "Contacts" at bounding box center [858, 21] width 61 height 35
type input "in:groups"
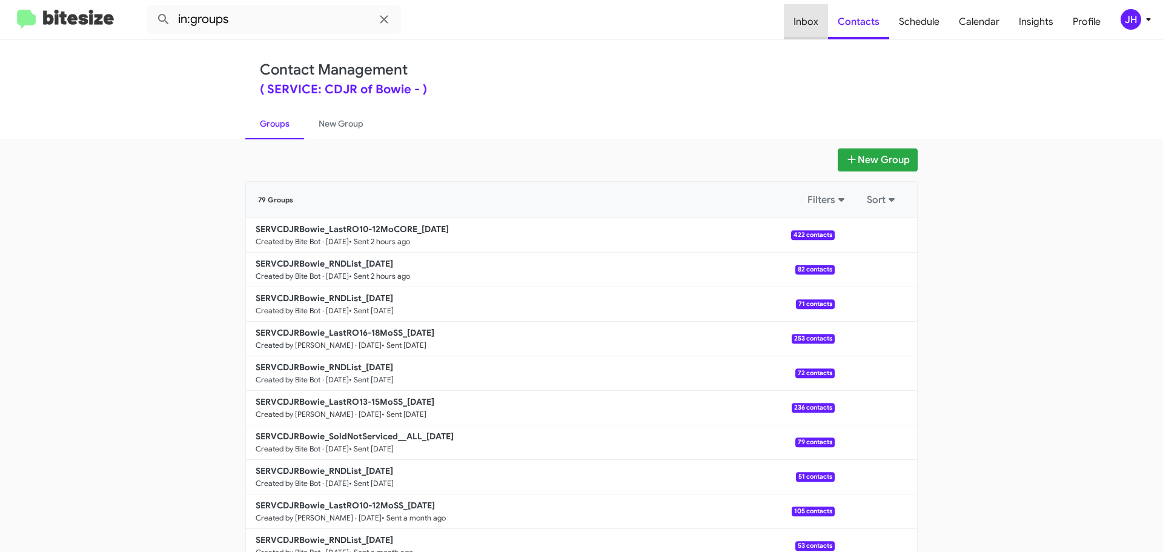
click at [816, 34] on span "Inbox" at bounding box center [806, 21] width 44 height 35
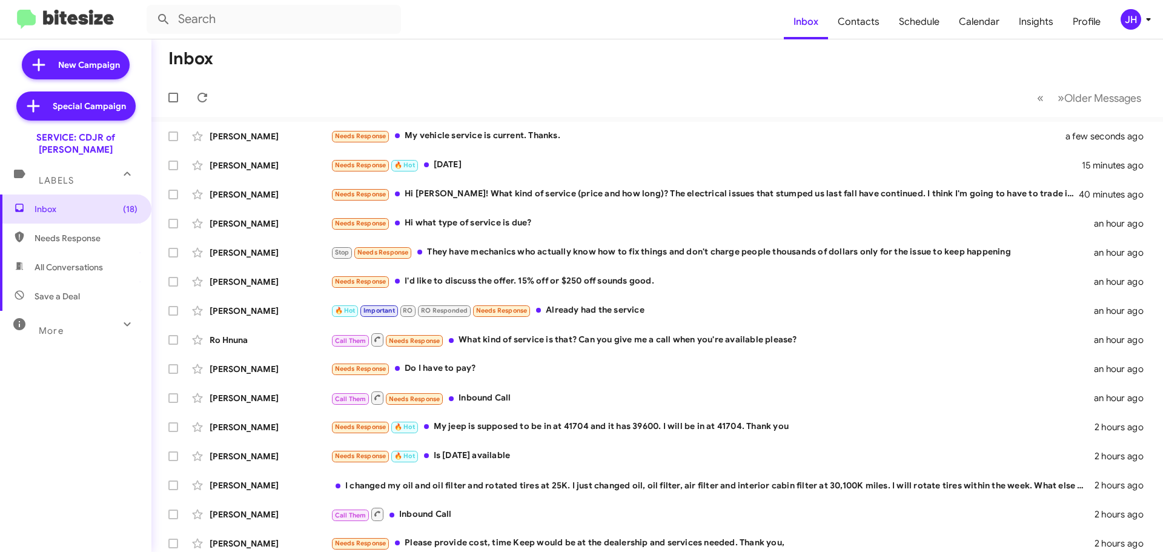
click at [1146, 19] on icon at bounding box center [1148, 19] width 4 height 3
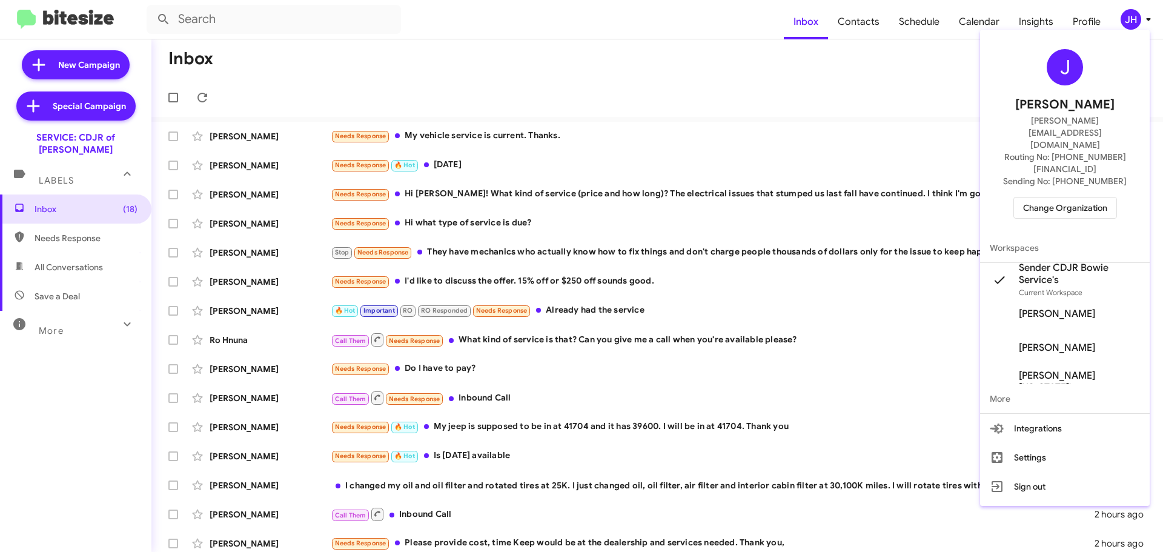
click at [1060, 182] on div "J Jacob Henry jacob@bitesize.co Routing No: +1 (301) 249-4227 Sending No: +1 (3…" at bounding box center [1065, 134] width 170 height 199
click at [1060, 197] on span "Change Organization" at bounding box center [1065, 207] width 84 height 21
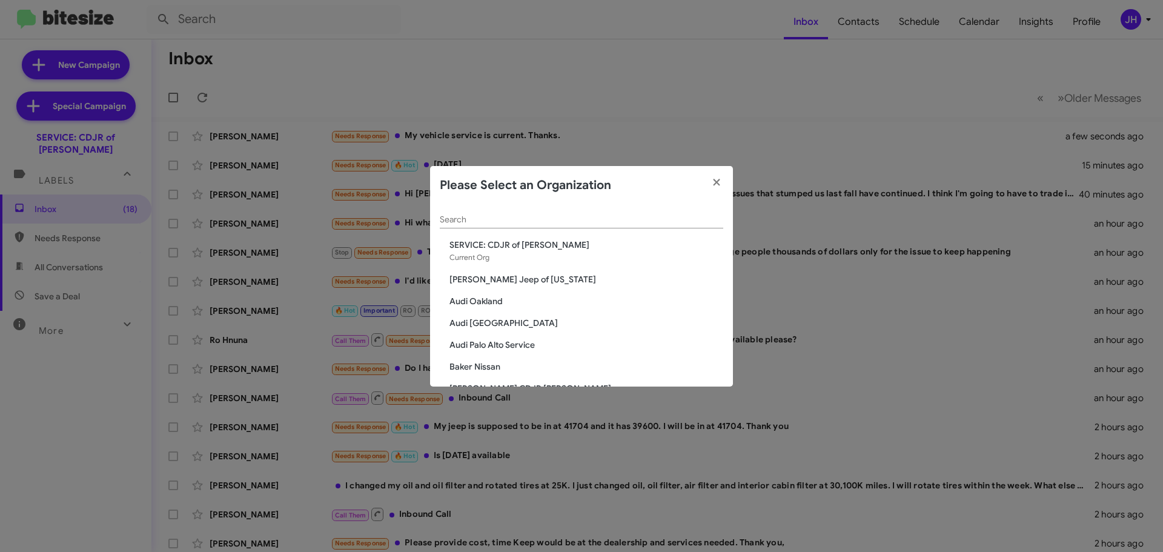
click at [498, 225] on div "Search" at bounding box center [581, 217] width 283 height 24
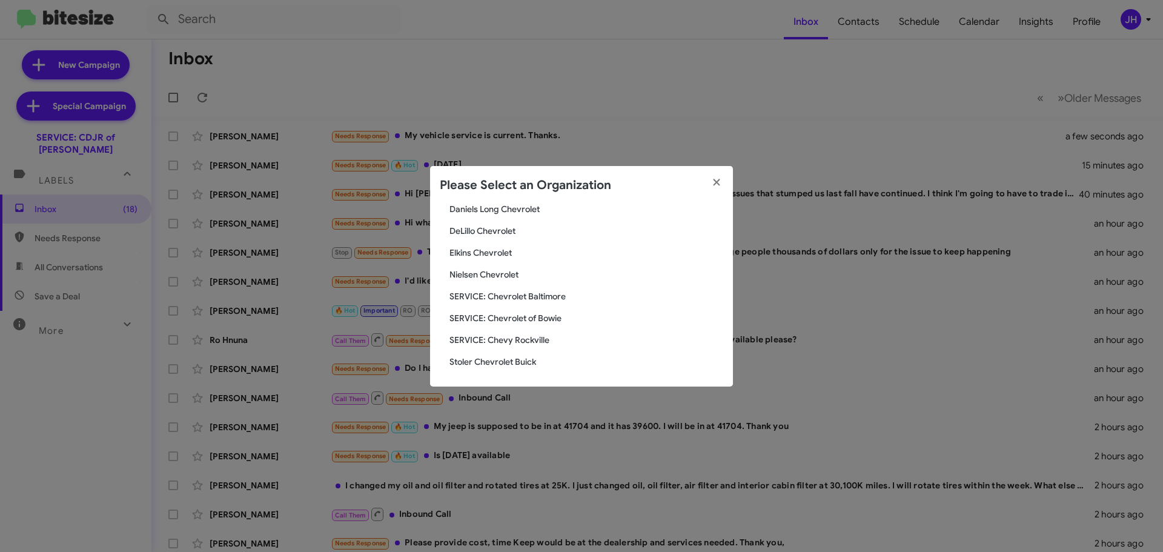
scroll to position [124, 0]
type input "chev"
click at [514, 297] on span "SERVICE: Chevrolet Baltimore" at bounding box center [586, 295] width 274 height 12
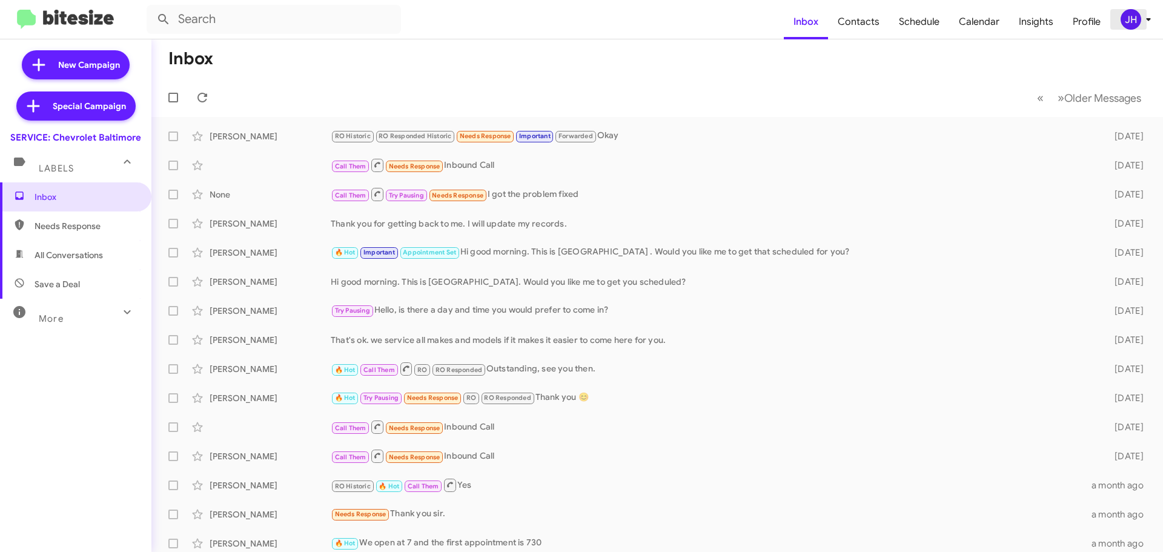
click at [1143, 12] on span "JH" at bounding box center [1138, 19] width 36 height 21
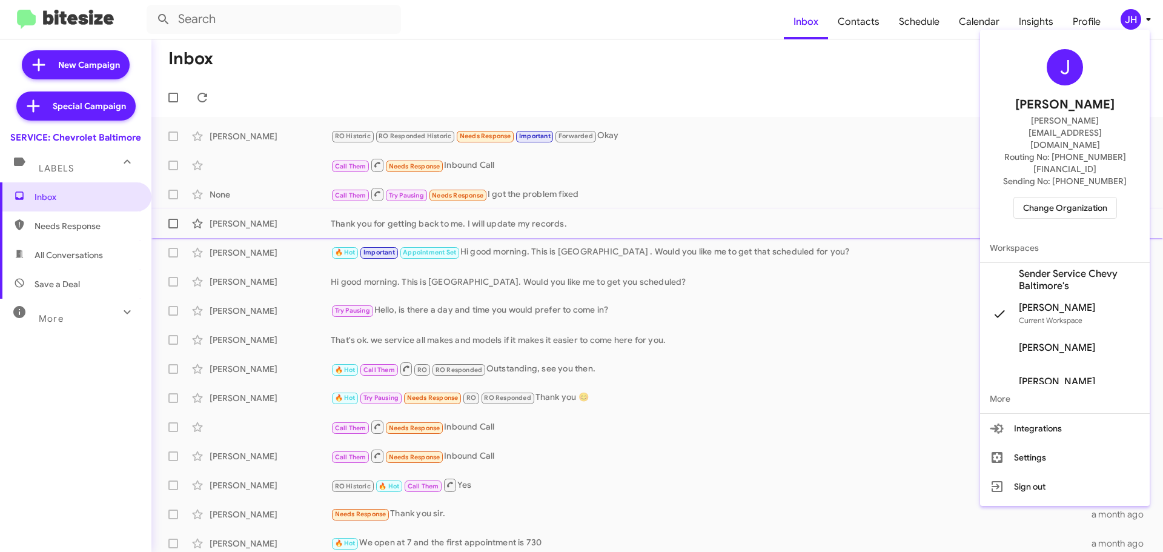
click at [1029, 268] on span "Sender Service Chevy Baltimore's" at bounding box center [1079, 280] width 121 height 24
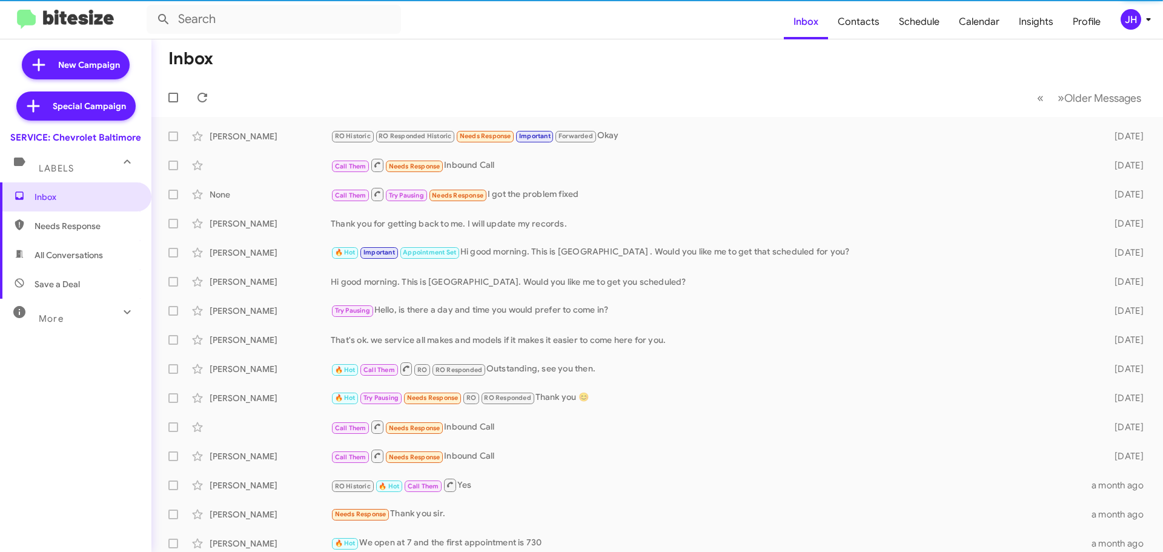
click at [867, 27] on span "Contacts" at bounding box center [858, 21] width 61 height 35
type input "in:groups"
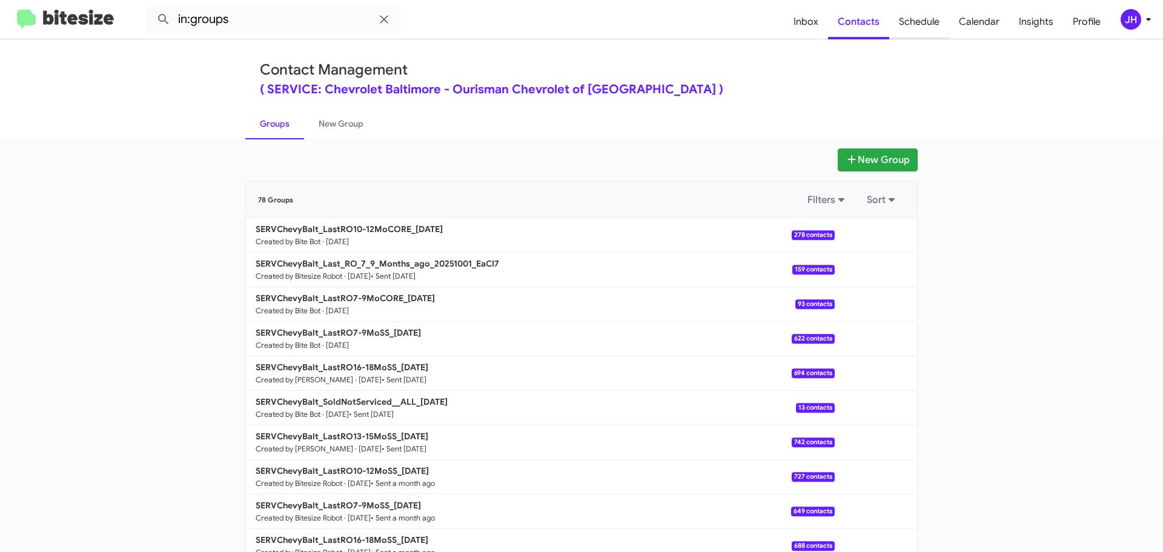
click at [926, 16] on span "Schedule" at bounding box center [919, 21] width 60 height 35
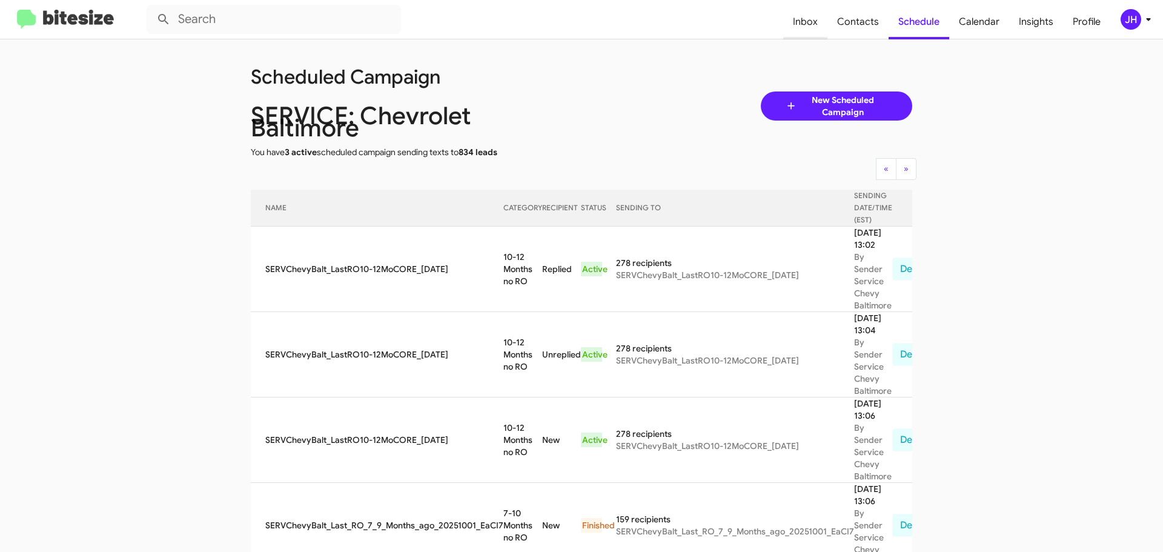
click at [797, 29] on span "Inbox" at bounding box center [805, 21] width 44 height 35
